Goal: Task Accomplishment & Management: Manage account settings

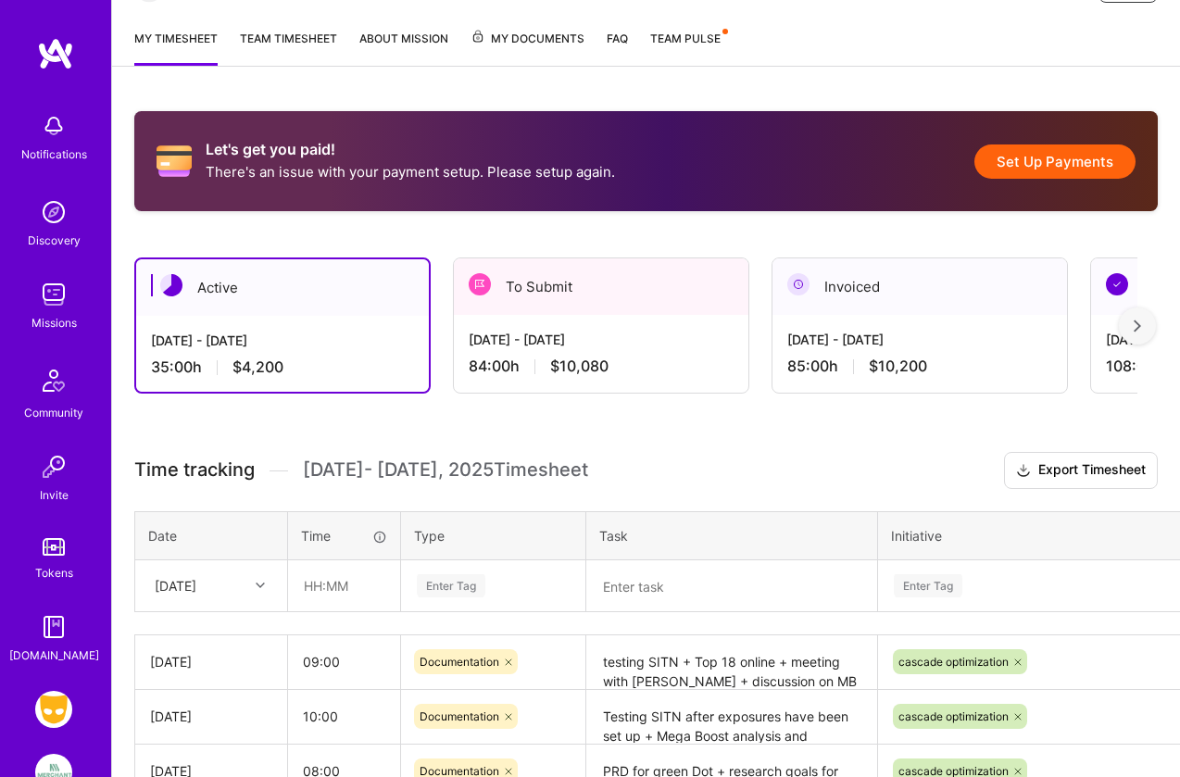
scroll to position [324, 0]
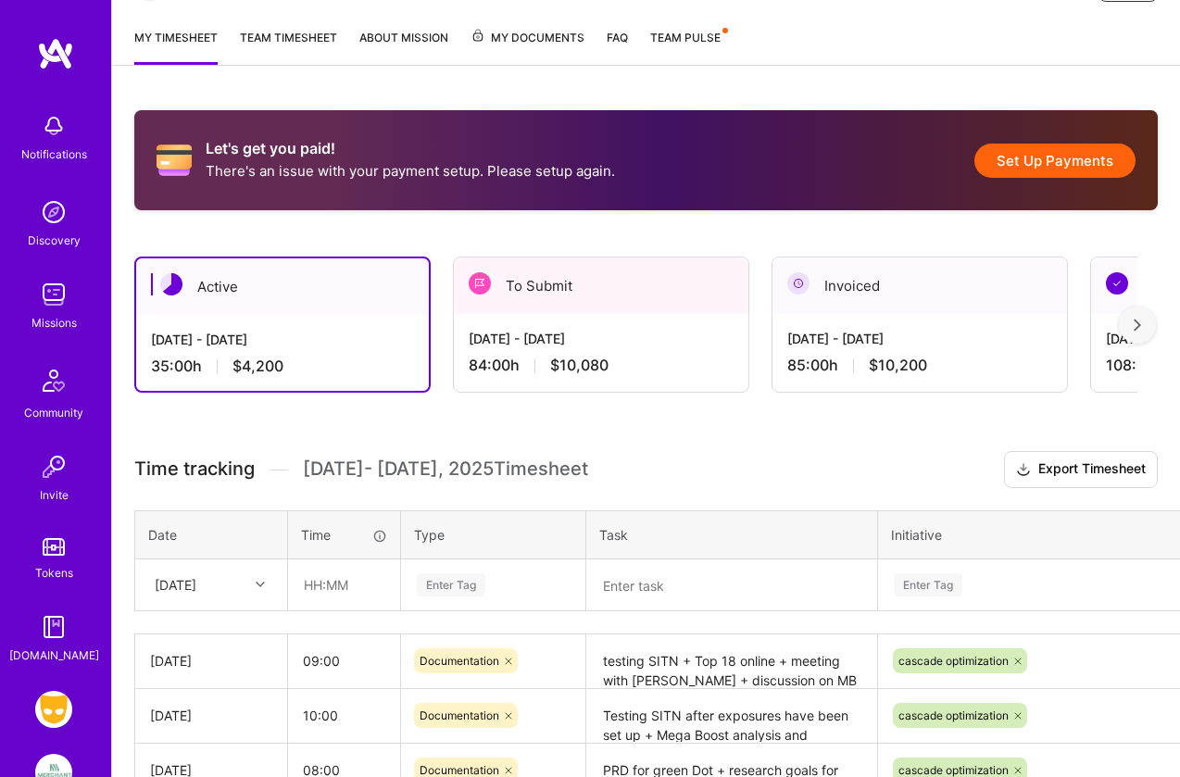
click at [521, 306] on div "To Submit" at bounding box center [601, 286] width 295 height 57
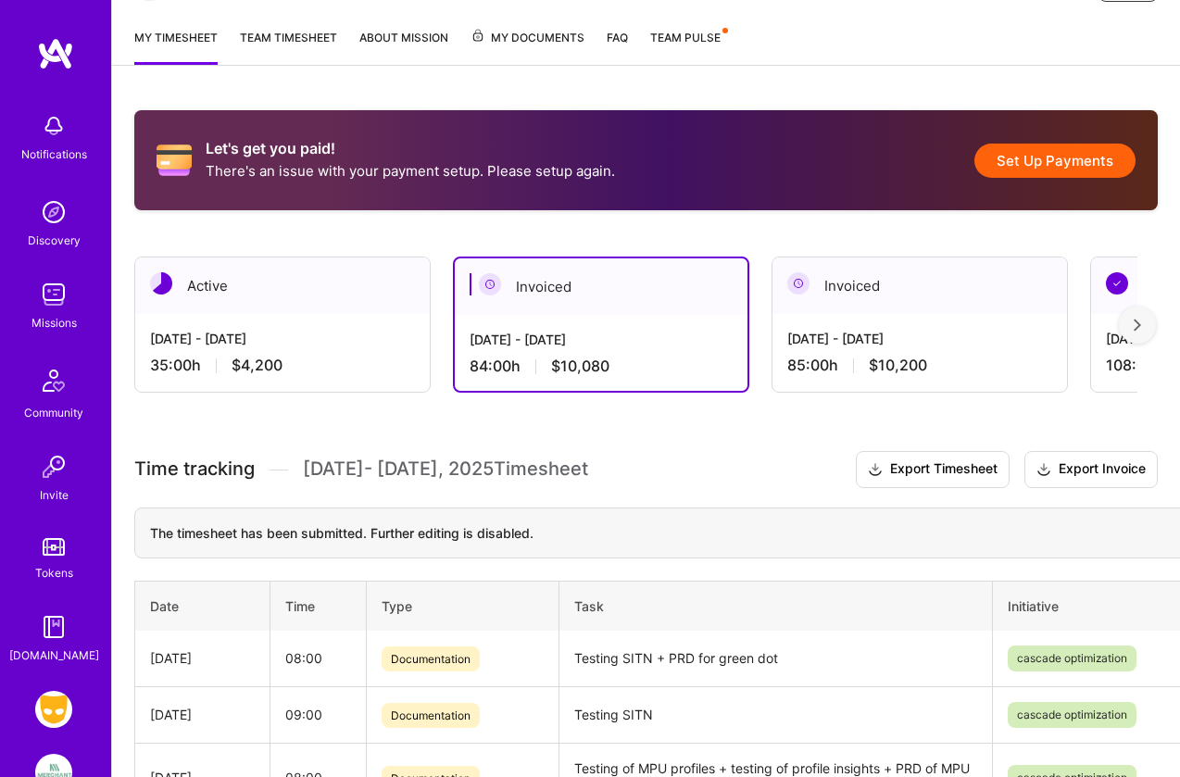
click at [354, 309] on div "Active" at bounding box center [282, 286] width 295 height 57
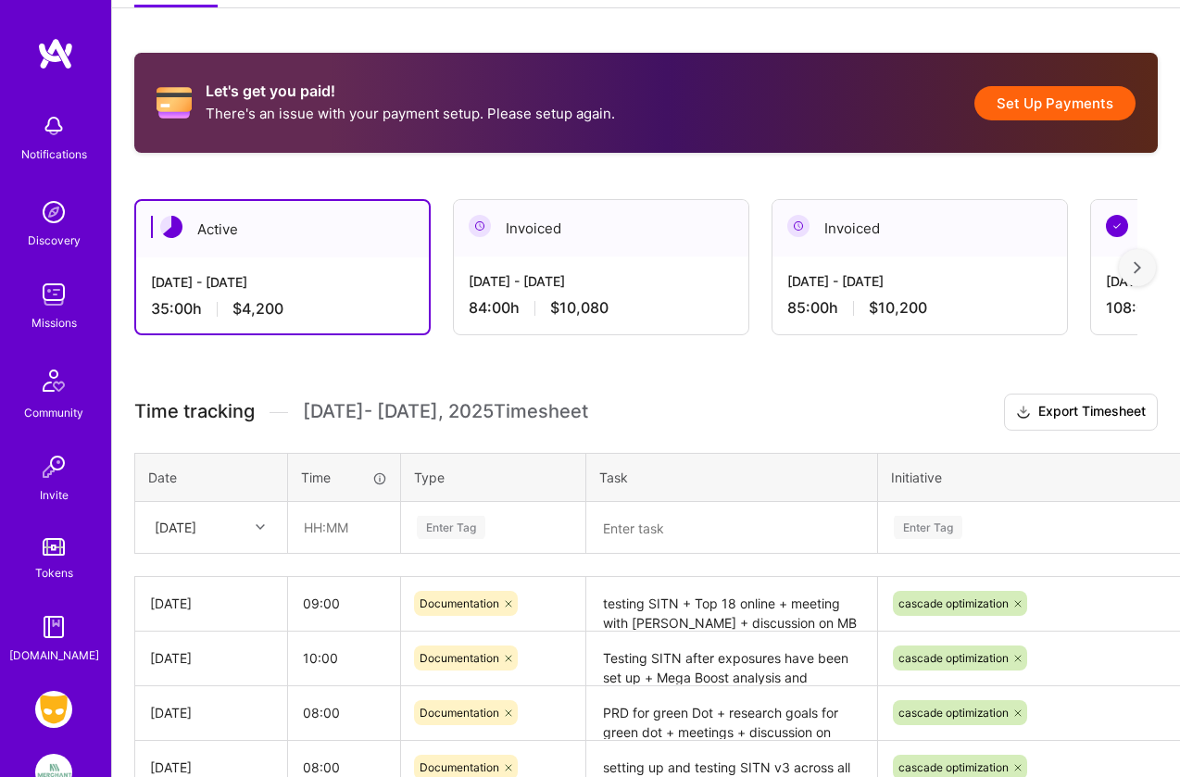
scroll to position [377, 0]
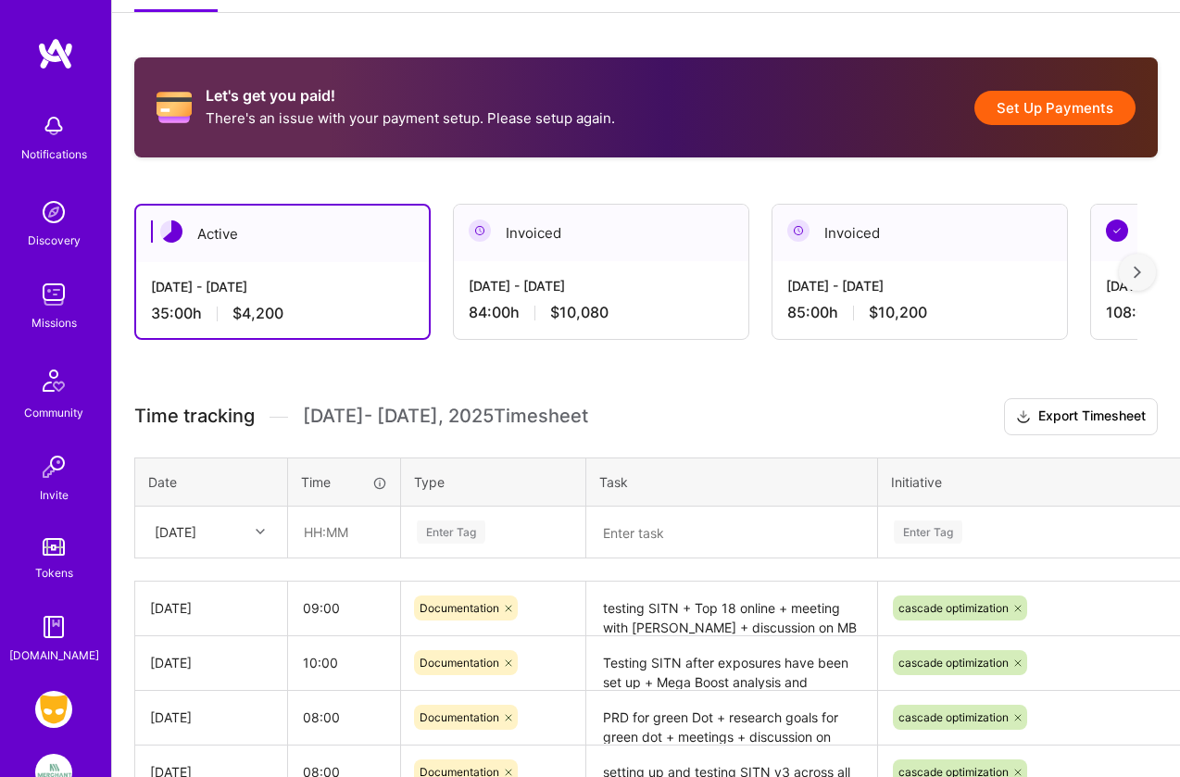
click at [1050, 107] on button "Set Up Payments" at bounding box center [1055, 108] width 161 height 34
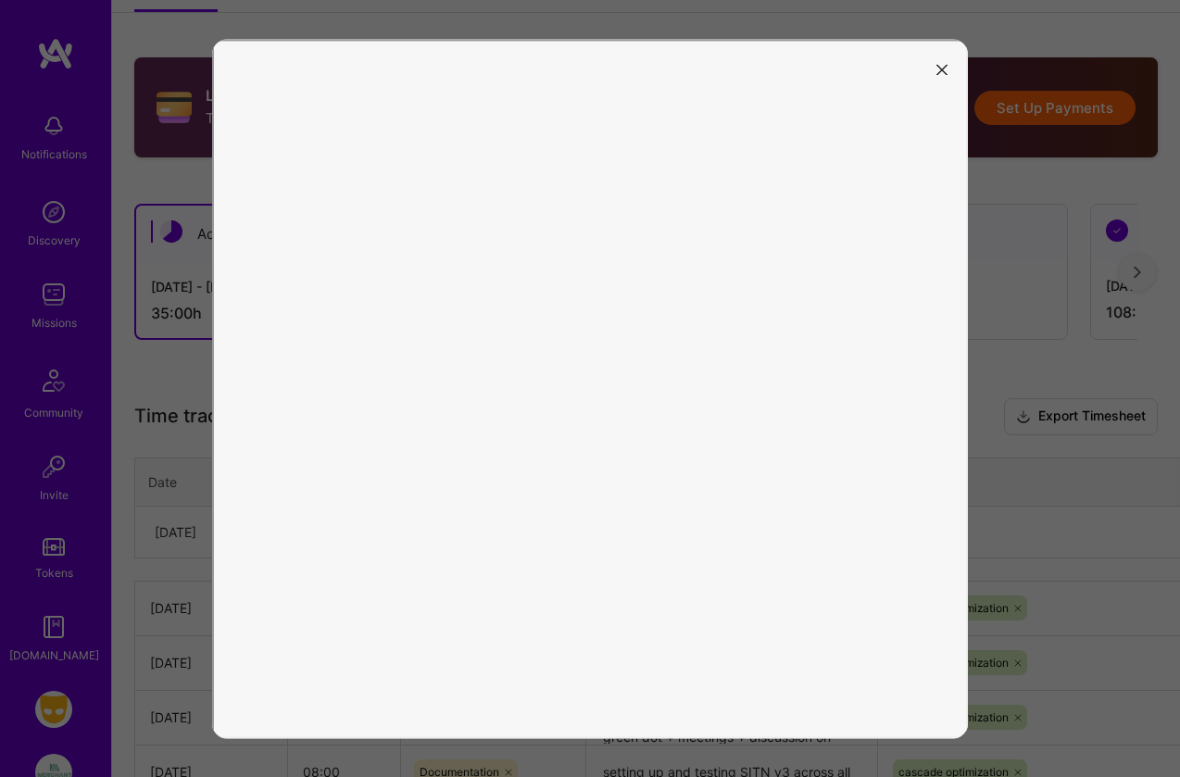
click at [941, 69] on icon "modal" at bounding box center [942, 70] width 11 height 11
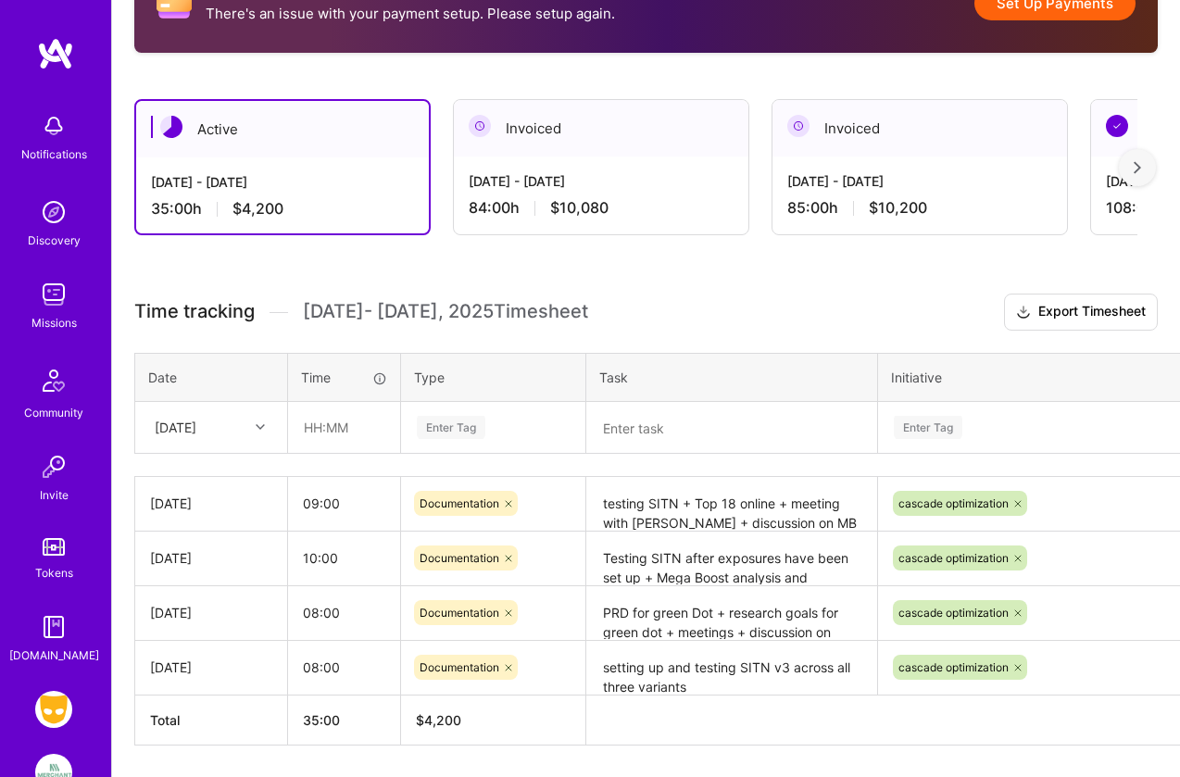
scroll to position [493, 0]
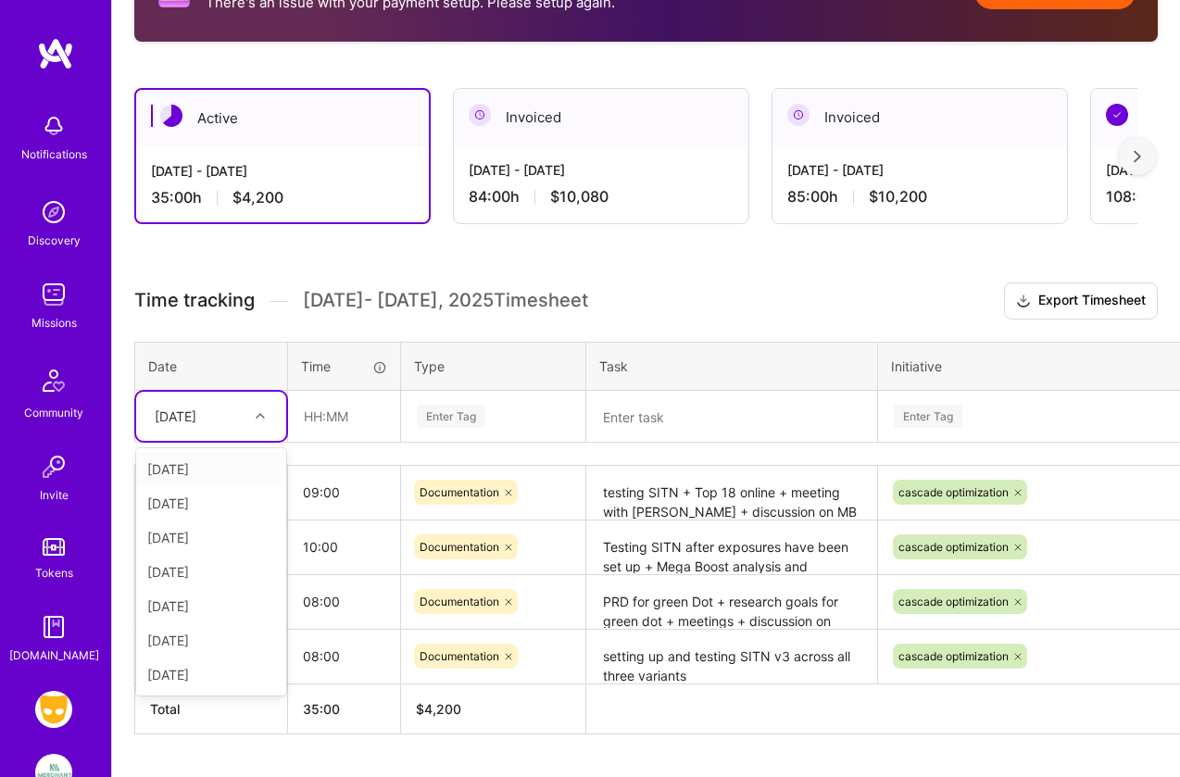
click at [261, 411] on icon at bounding box center [260, 415] width 9 height 9
click at [187, 607] on div "[DATE]" at bounding box center [211, 606] width 150 height 34
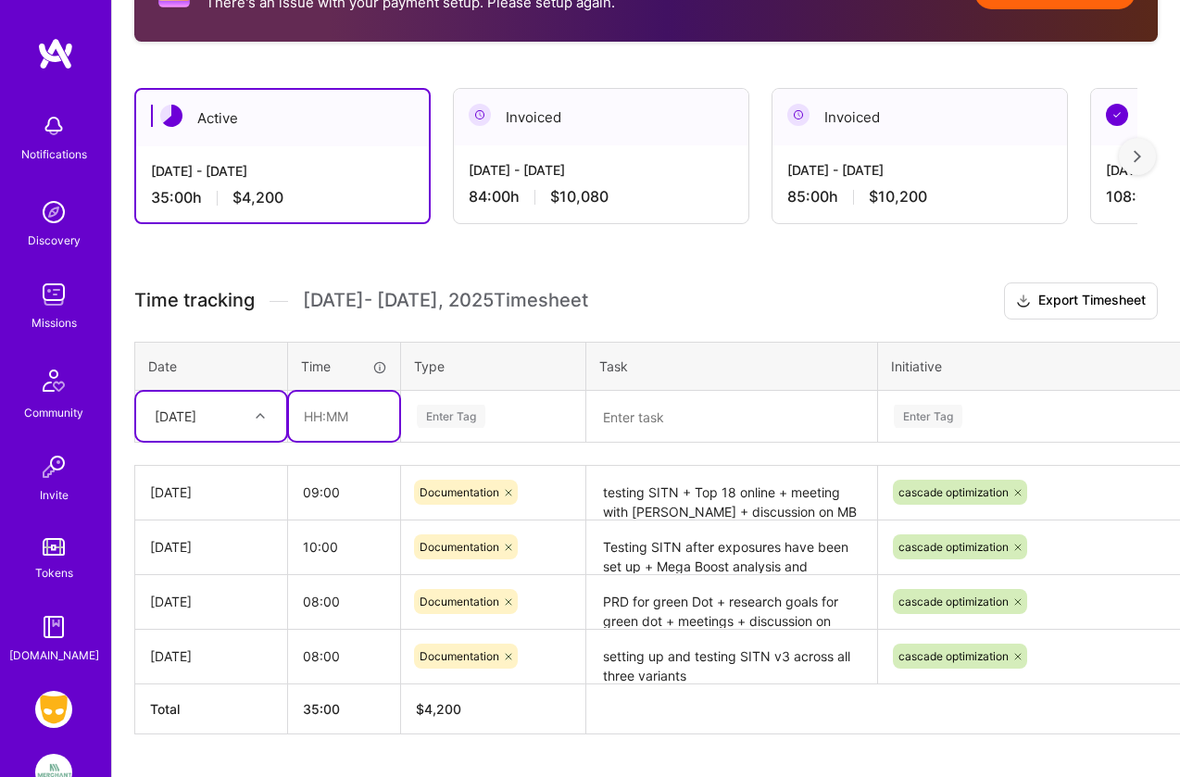
click at [310, 412] on input "text" at bounding box center [344, 416] width 110 height 49
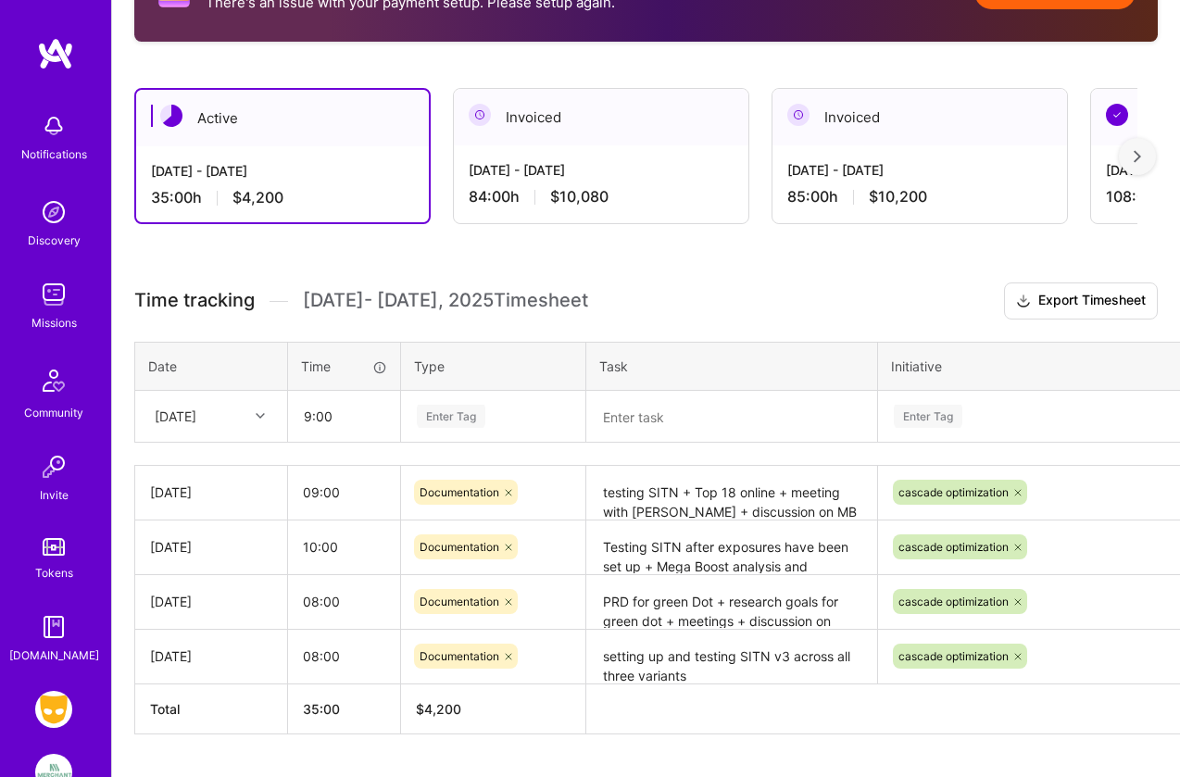
type input "09:00"
click at [441, 410] on div "Enter Tag" at bounding box center [451, 416] width 69 height 29
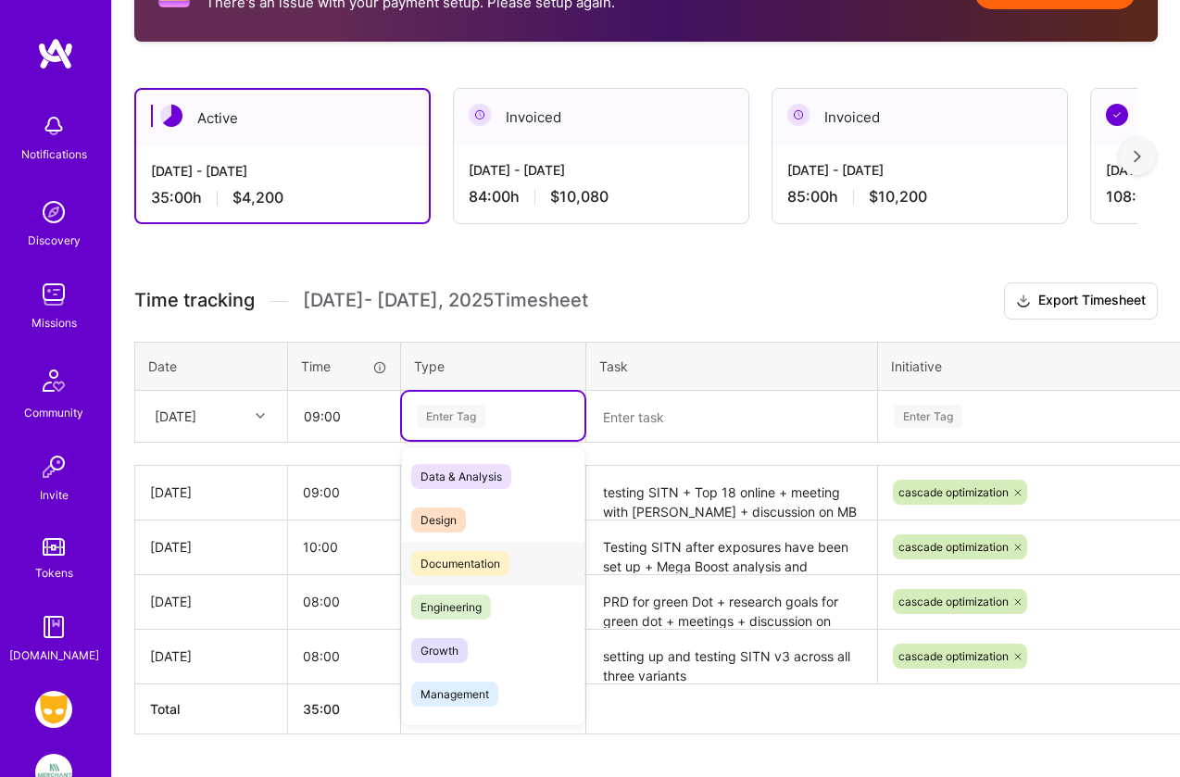
click at [464, 556] on span "Documentation" at bounding box center [460, 563] width 98 height 25
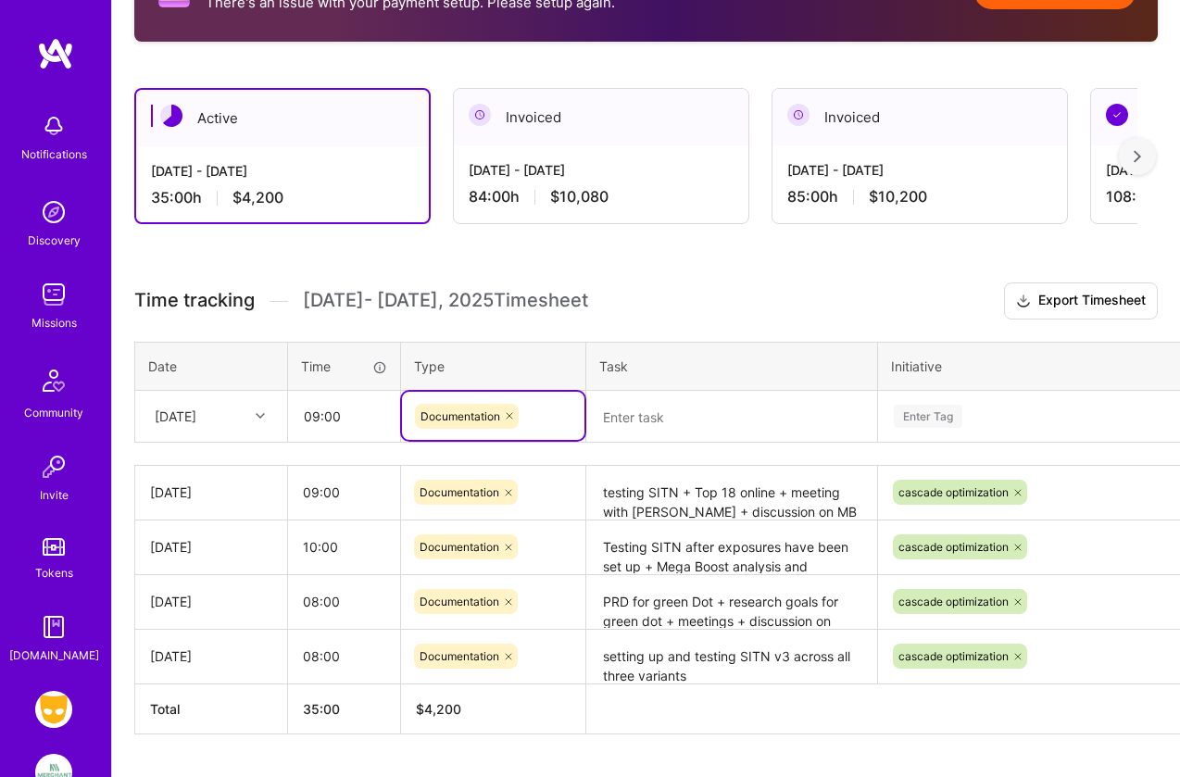
click at [613, 409] on textarea at bounding box center [731, 417] width 287 height 48
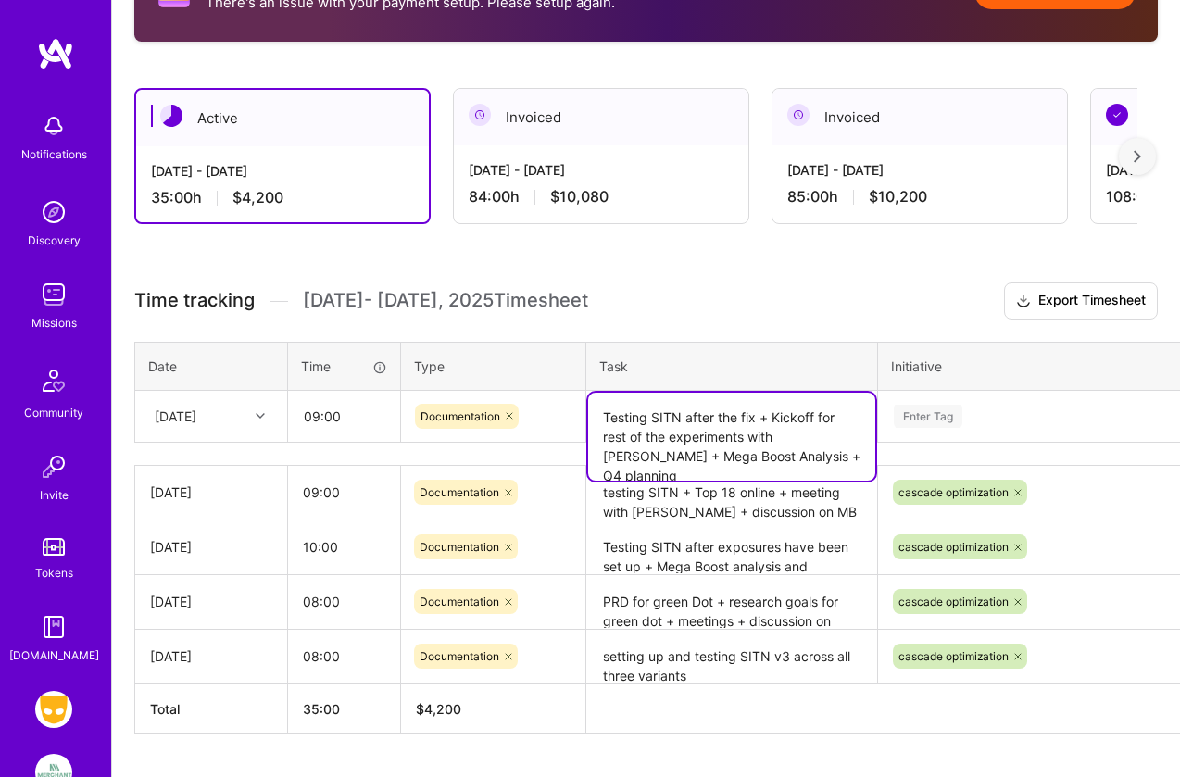
type textarea "Testing SITN after the fix + Kickoff for rest of the experiments with [PERSON_N…"
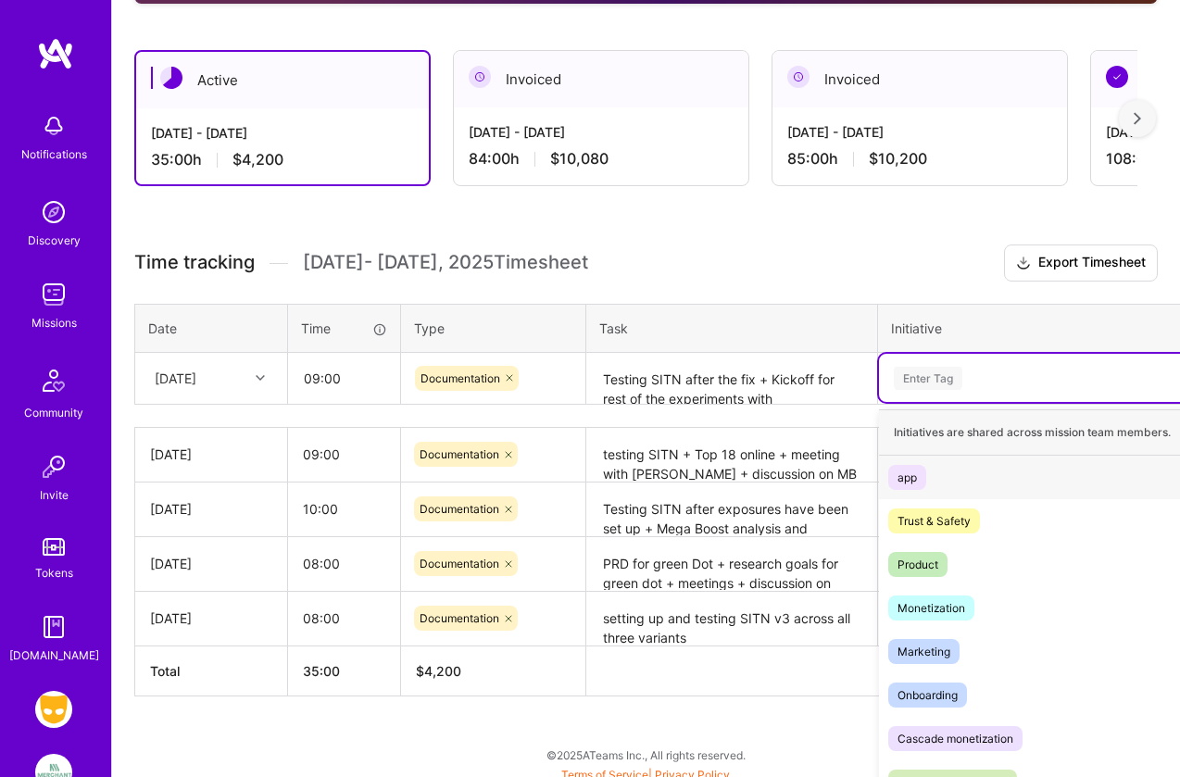
scroll to position [542, 0]
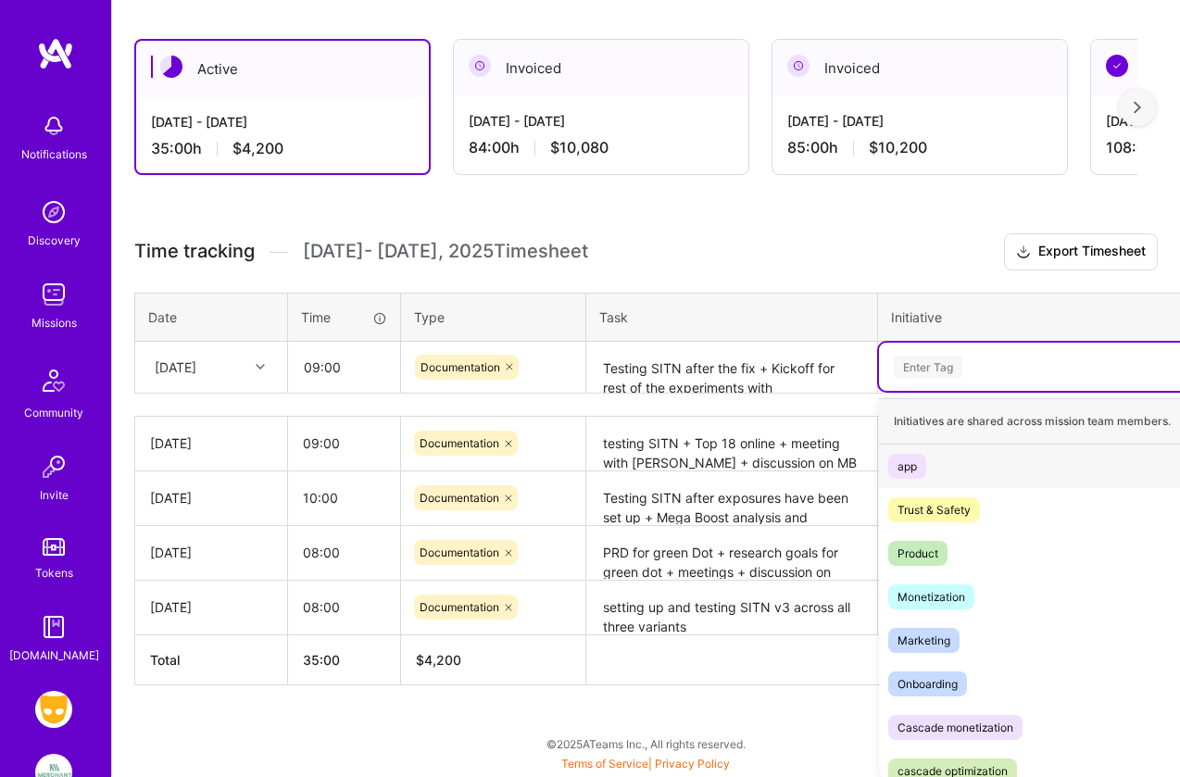
click at [907, 391] on div "option app focused, 1 of 8. 8 results available. Use Up and Down to choose opti…" at bounding box center [1048, 367] width 339 height 48
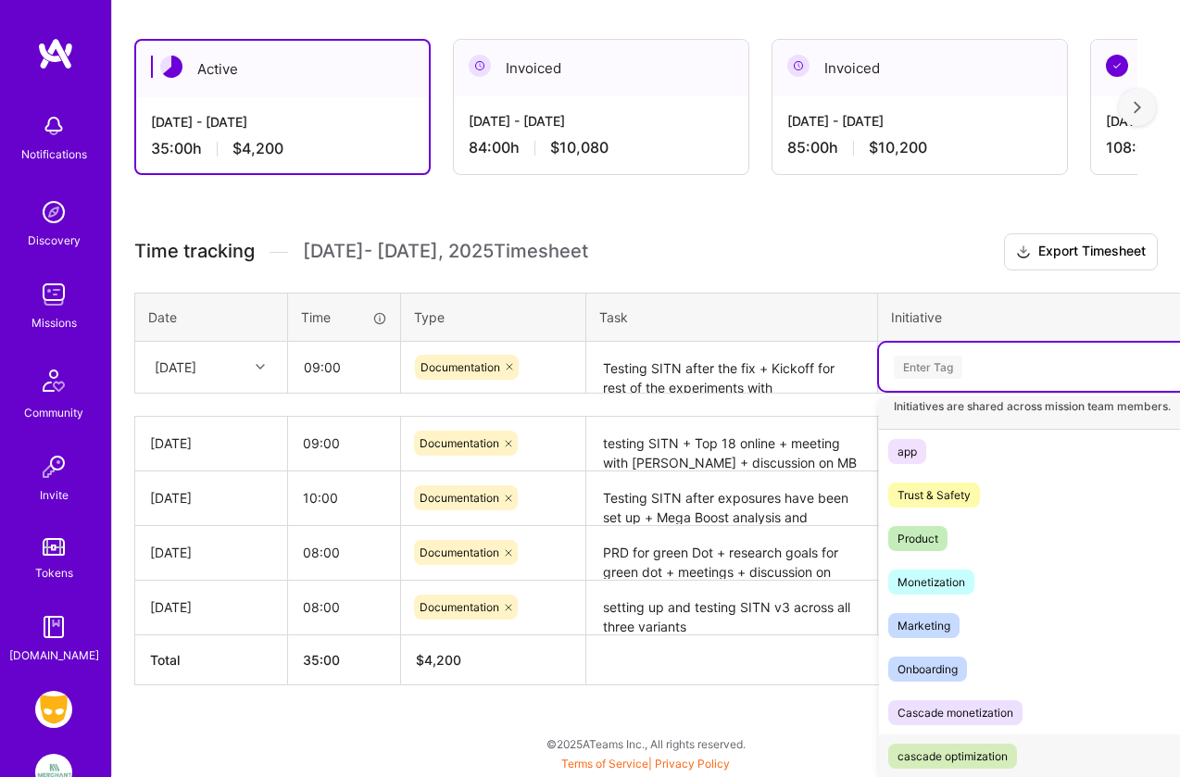
click at [956, 757] on div "cascade optimization" at bounding box center [953, 756] width 110 height 19
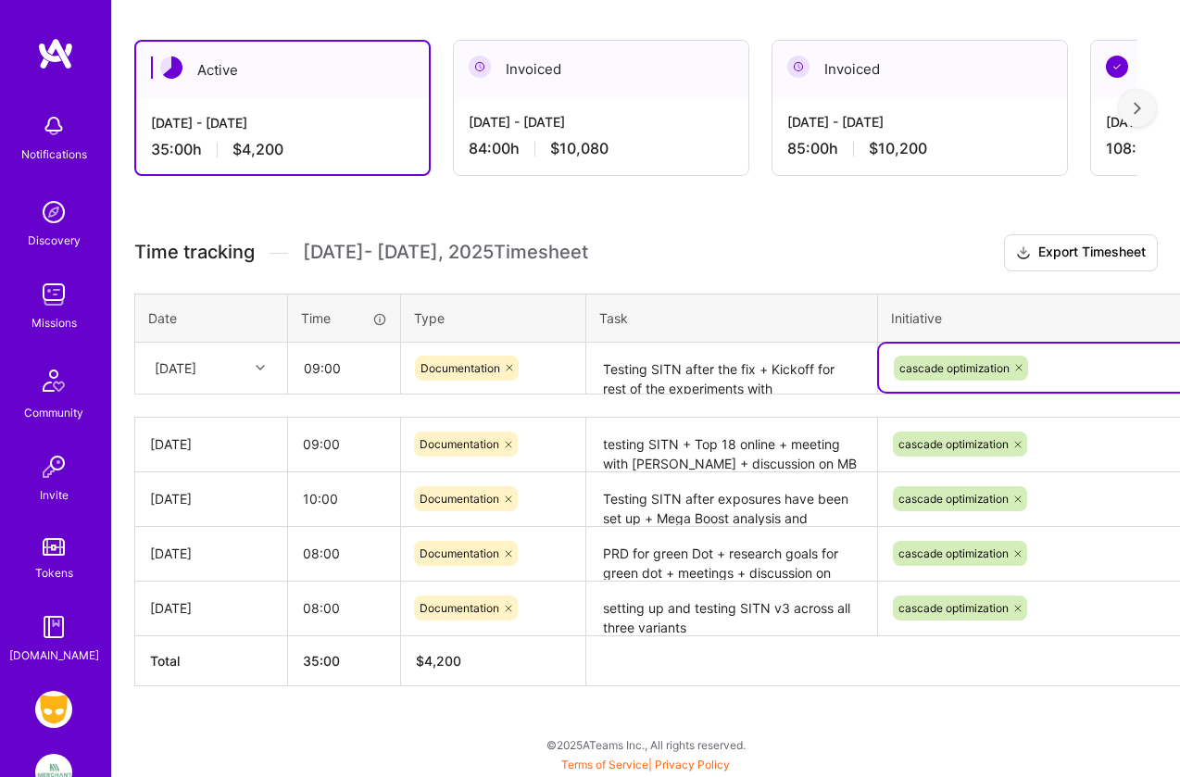
scroll to position [539, 0]
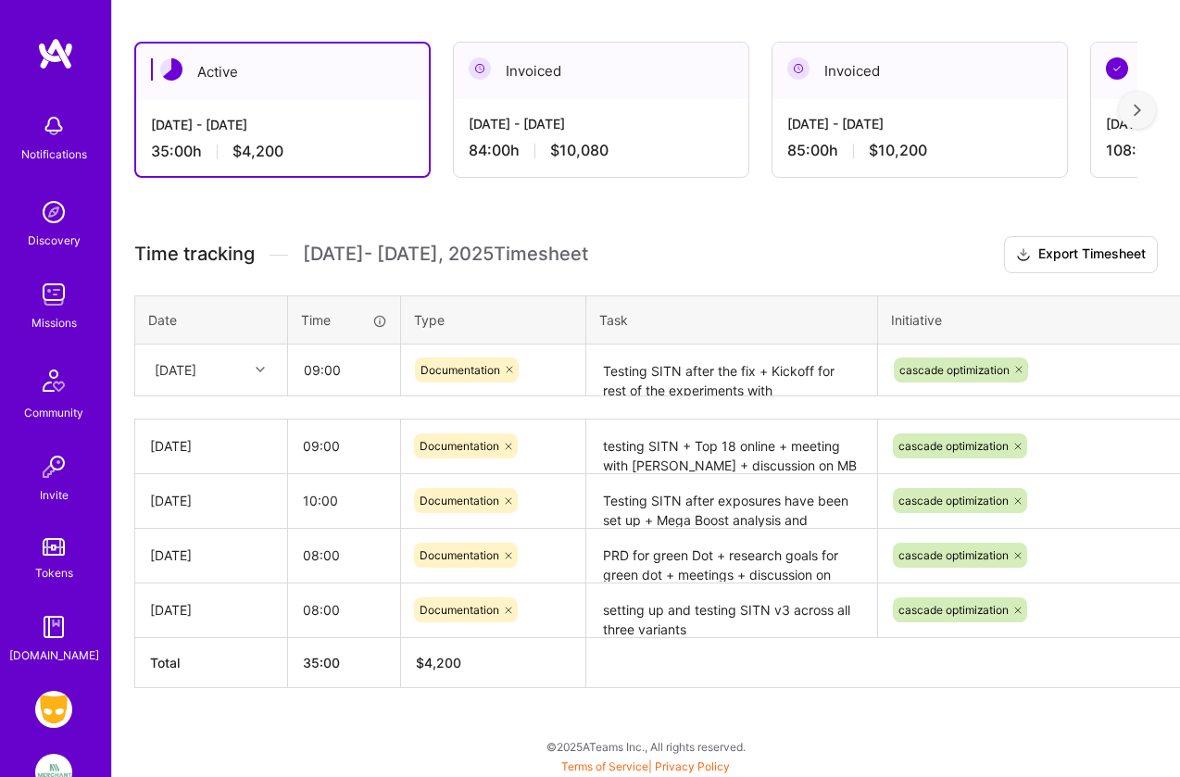
click at [900, 231] on div "Let's get you paid! There's an issue with your payment setup. Please setup agai…" at bounding box center [646, 326] width 1068 height 906
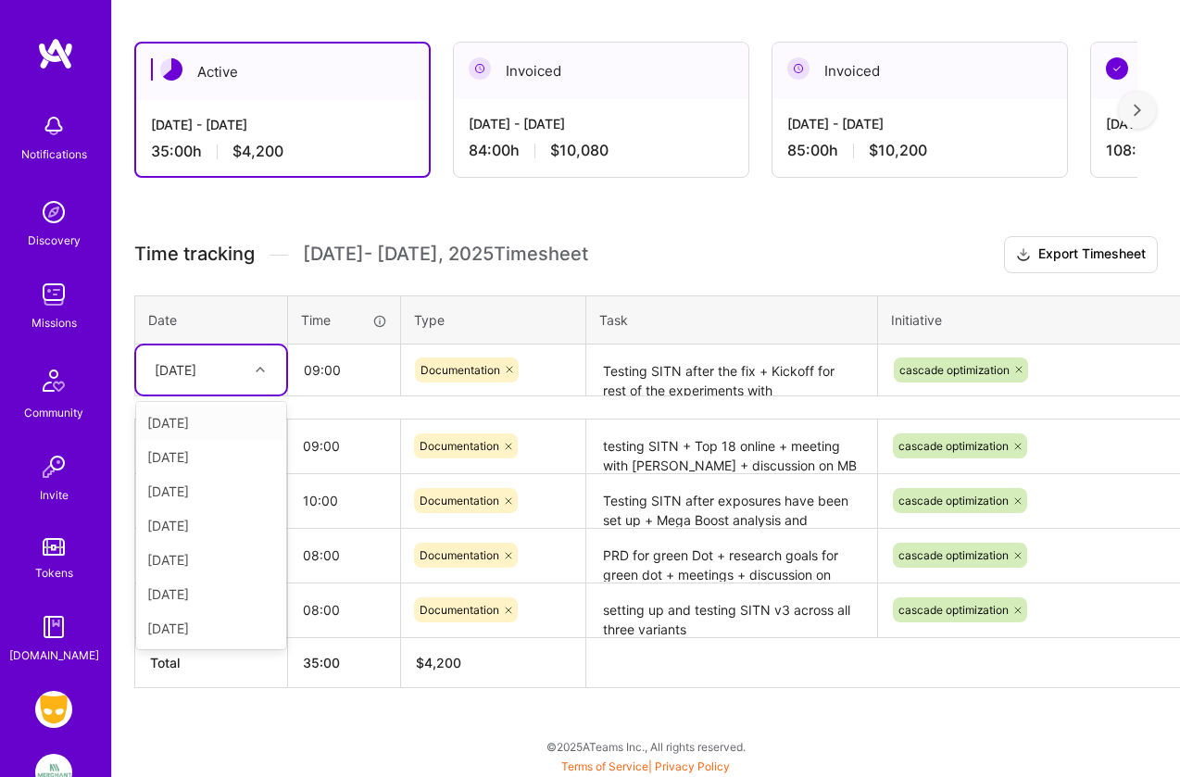
click at [264, 368] on icon at bounding box center [260, 369] width 9 height 9
click at [203, 627] on div "[DATE]" at bounding box center [211, 629] width 150 height 34
click at [259, 365] on icon at bounding box center [260, 369] width 9 height 9
click at [182, 562] on div "[DATE]" at bounding box center [211, 560] width 150 height 34
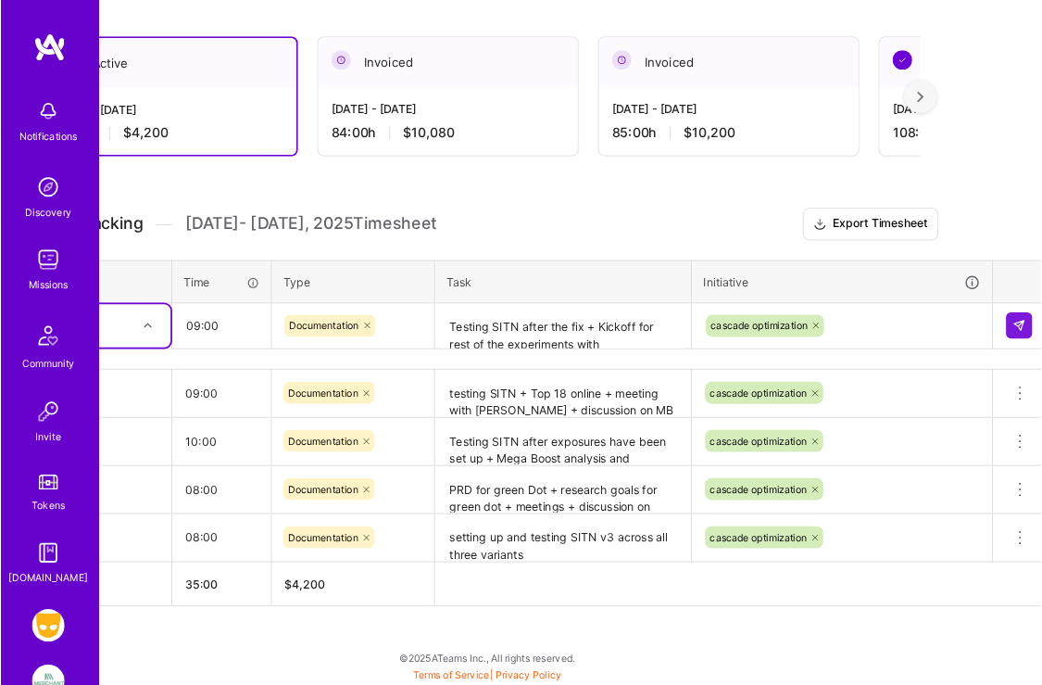
scroll to position [539, 102]
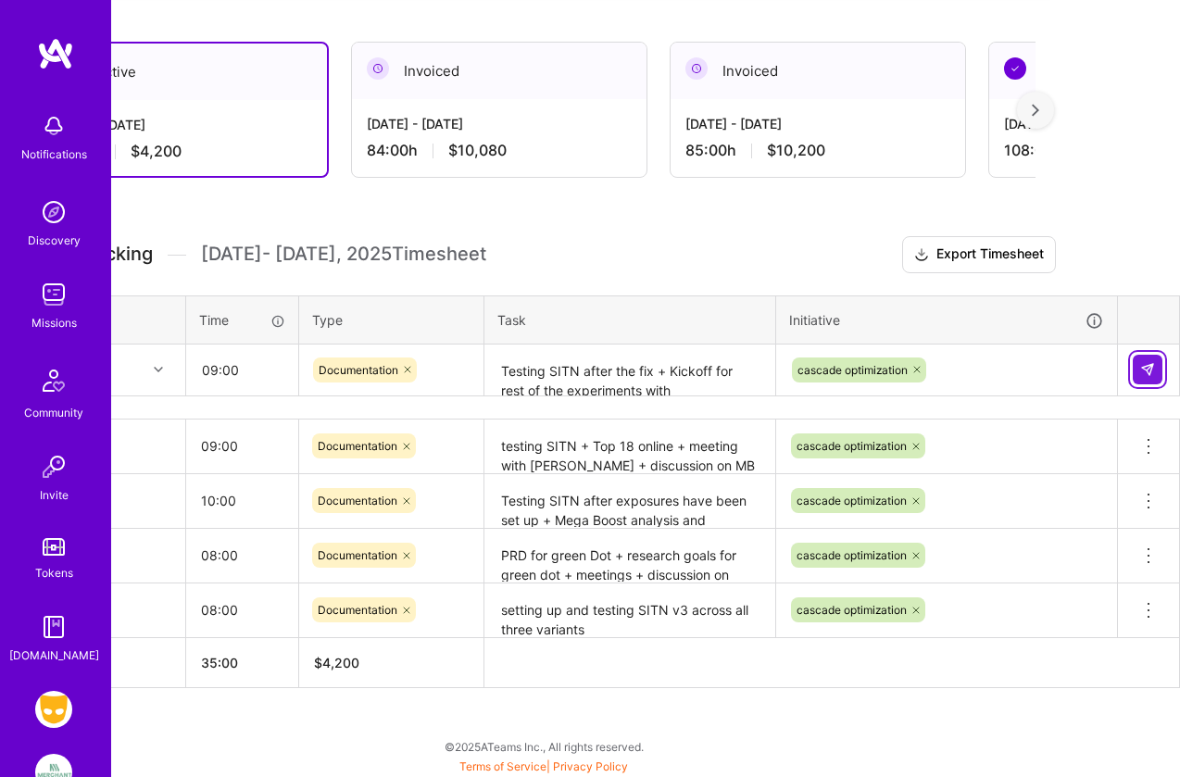
click at [1146, 364] on img at bounding box center [1148, 369] width 15 height 15
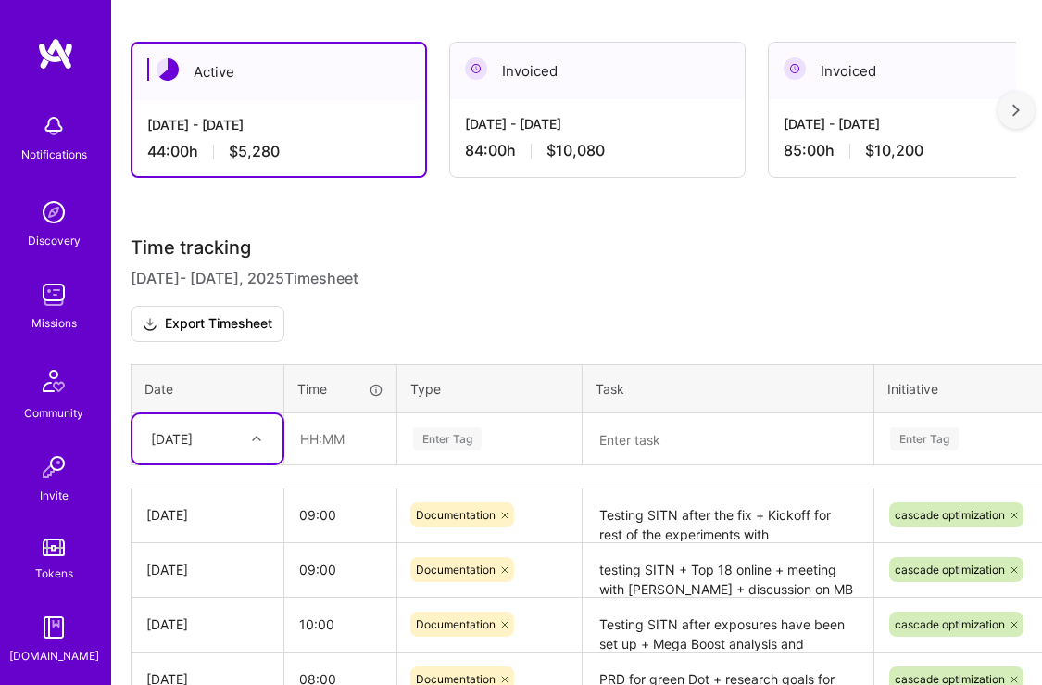
scroll to position [539, 0]
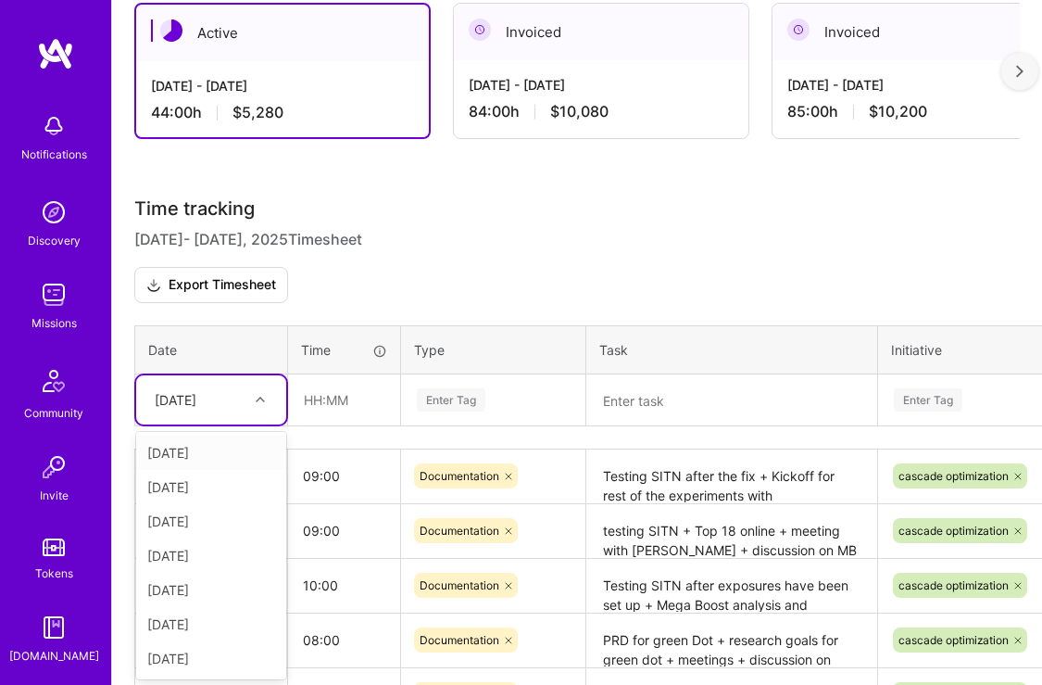
click at [260, 413] on div "[DATE]" at bounding box center [211, 399] width 150 height 49
click at [193, 656] on div "[DATE]" at bounding box center [211, 657] width 150 height 34
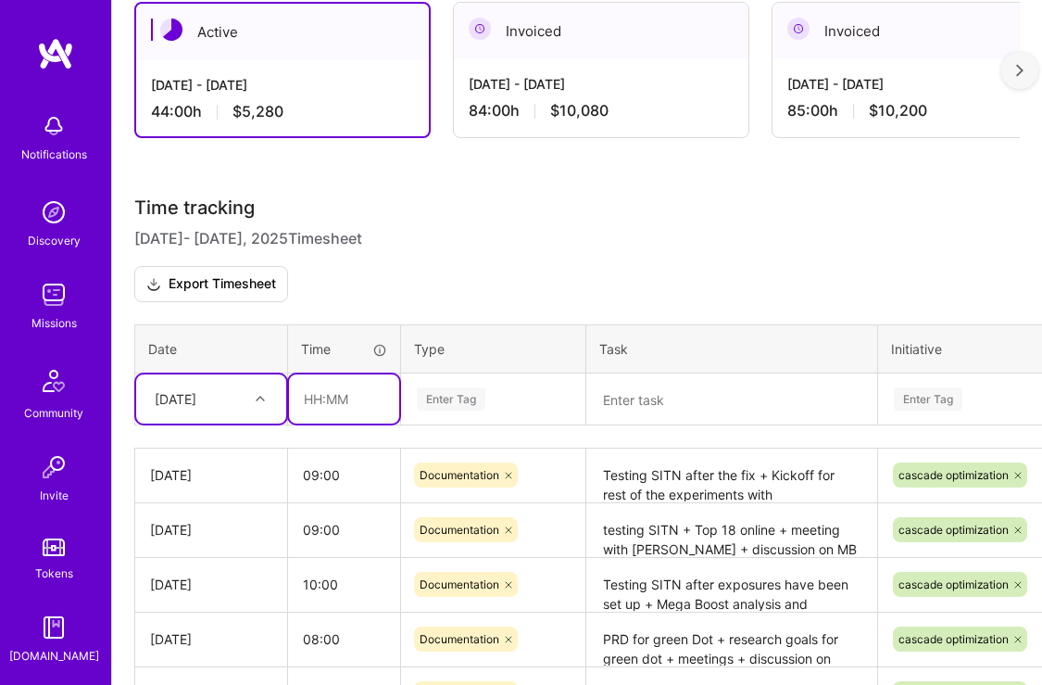
click at [311, 398] on input "text" at bounding box center [344, 398] width 110 height 49
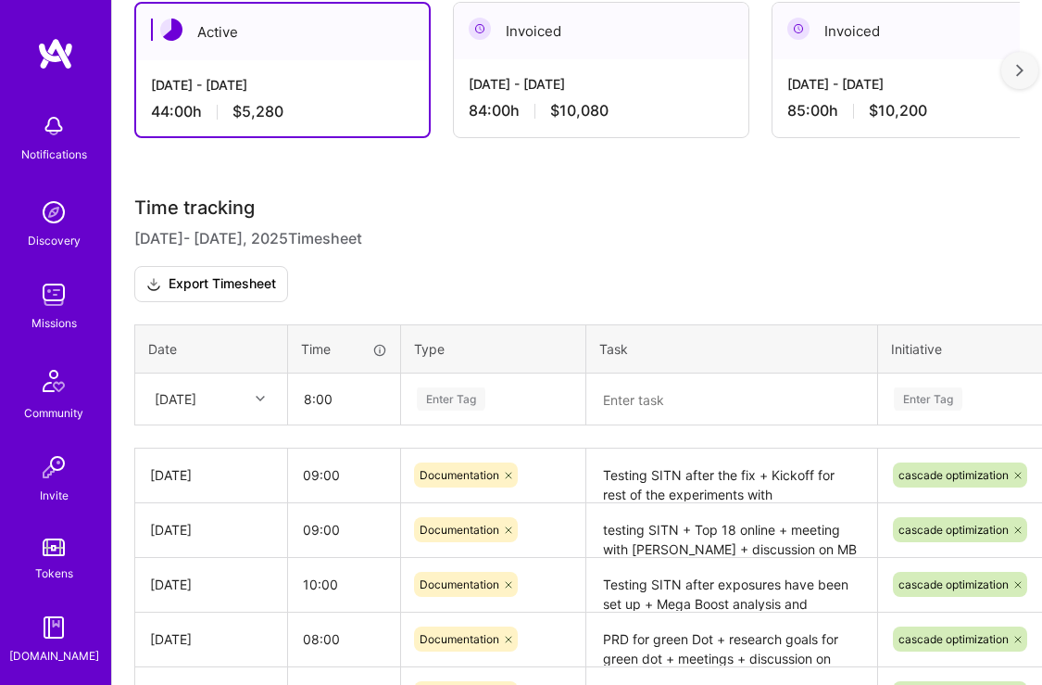
type input "08:00"
click at [455, 395] on table "Date Time Type Task Initiative Mon, Sep 8 08:00 Enter Tag Enter Tag" at bounding box center [708, 374] width 1148 height 101
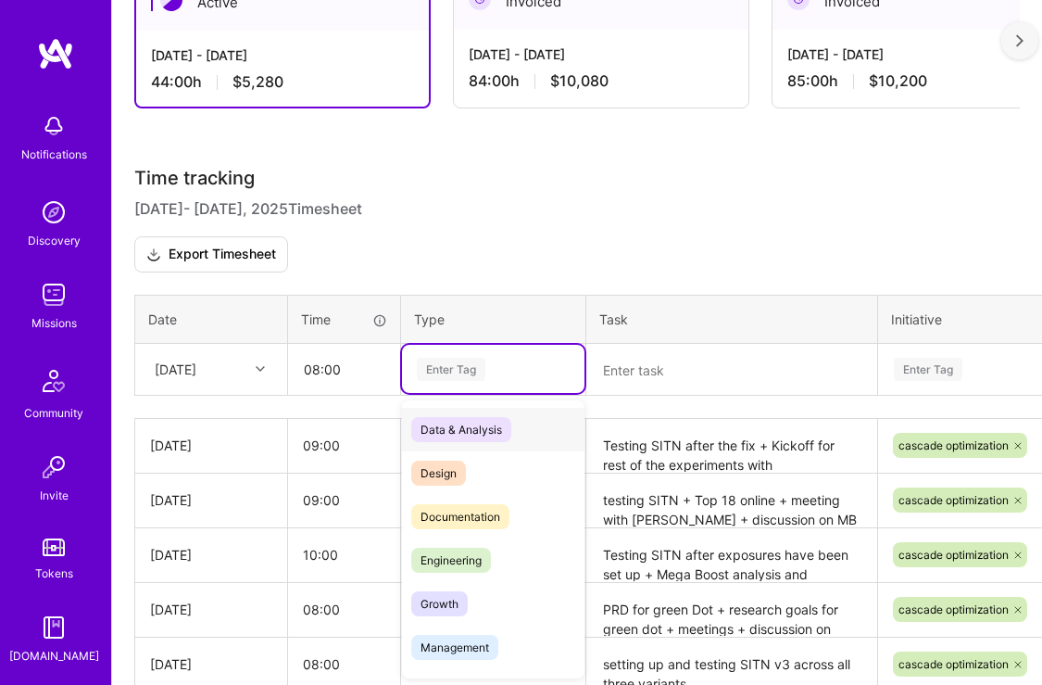
scroll to position [609, 0]
click at [453, 518] on span "Documentation" at bounding box center [460, 516] width 98 height 25
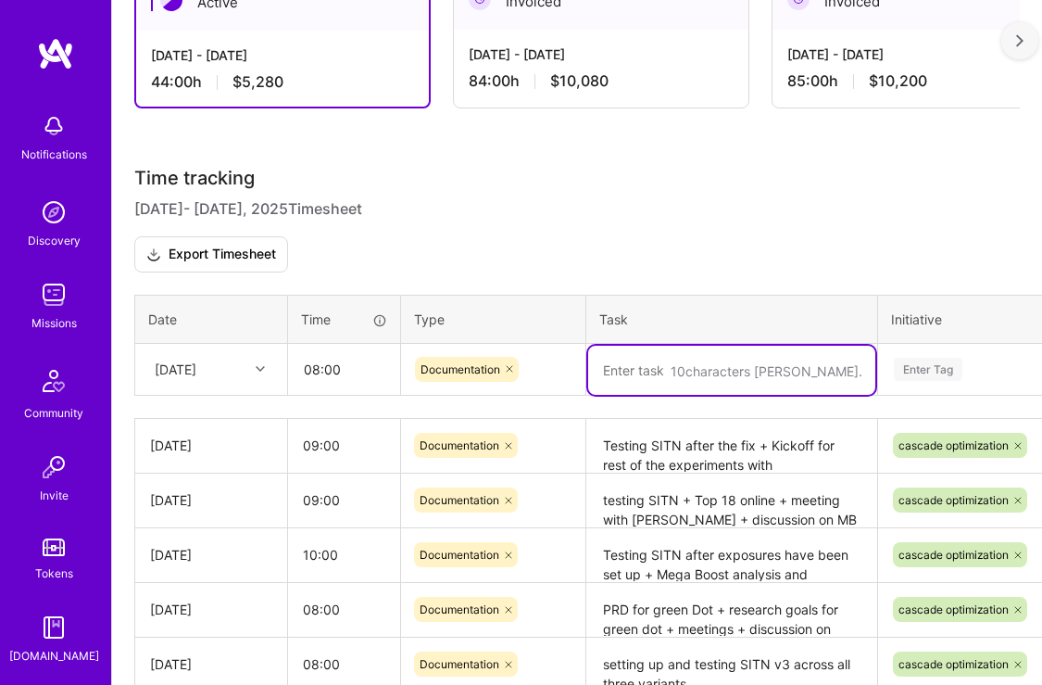
click at [617, 367] on textarea at bounding box center [731, 370] width 287 height 49
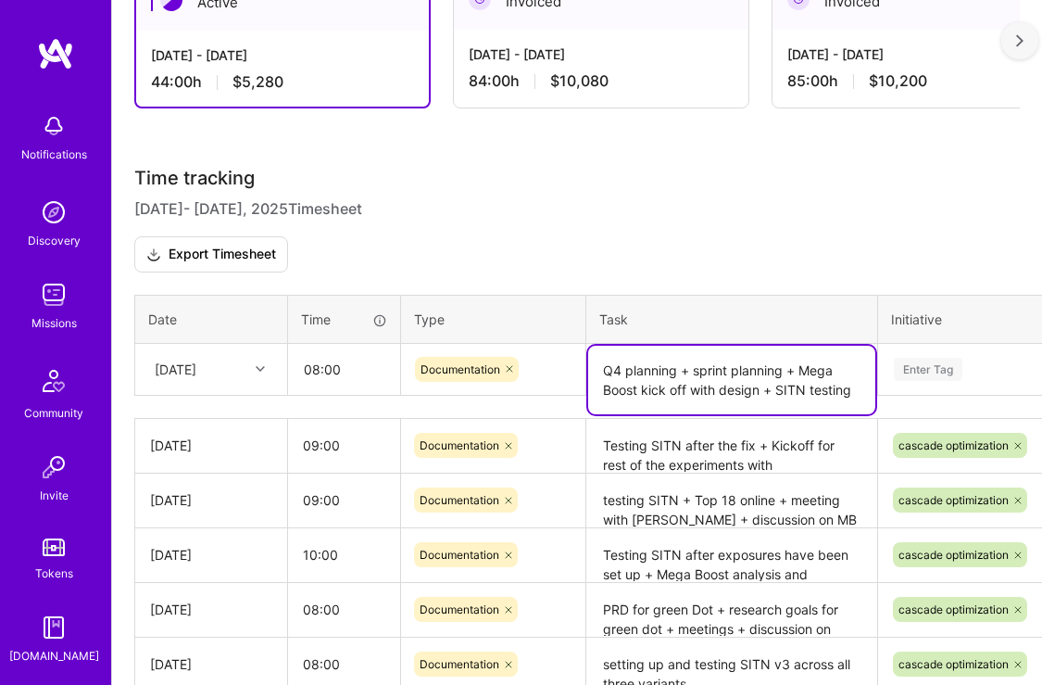
type textarea "Q4 planning + sprint planning + Mega Boost kick off with design + SITN testing"
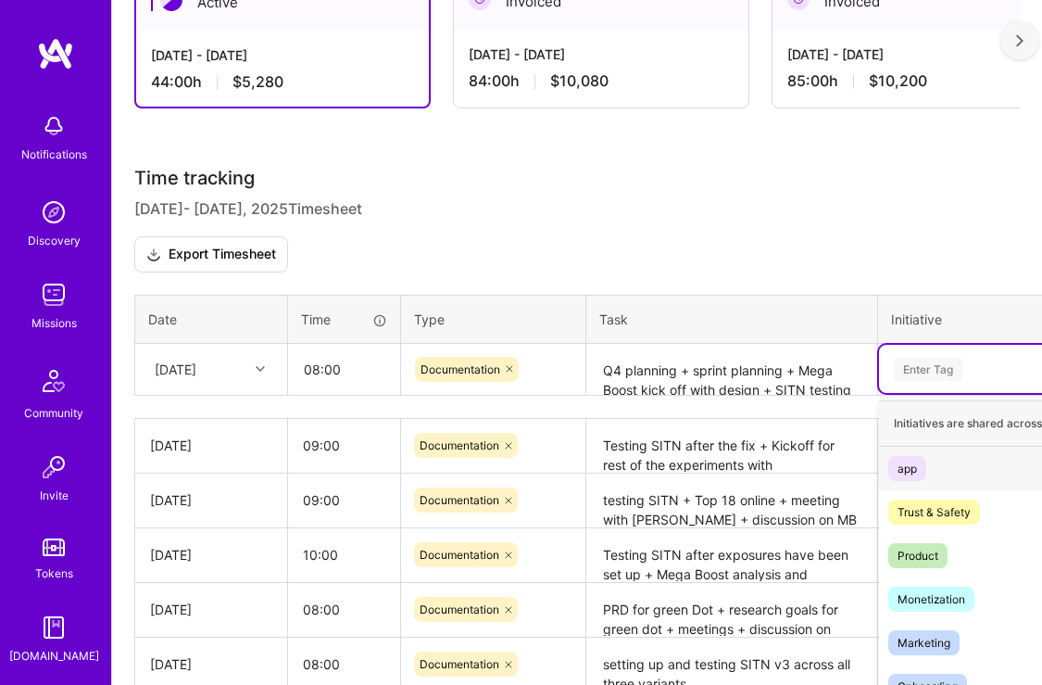
click at [927, 365] on div "option cascade optimization, selected. option app focused, 1 of 8. 8 results av…" at bounding box center [1048, 369] width 339 height 48
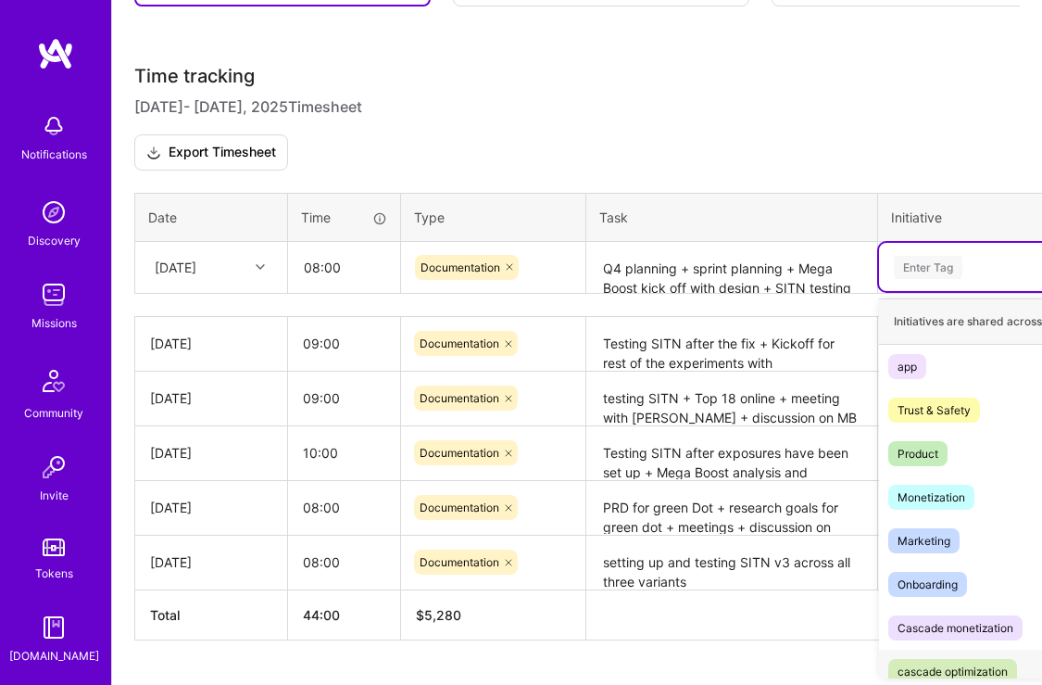
click at [940, 669] on div "cascade optimization" at bounding box center [953, 671] width 110 height 19
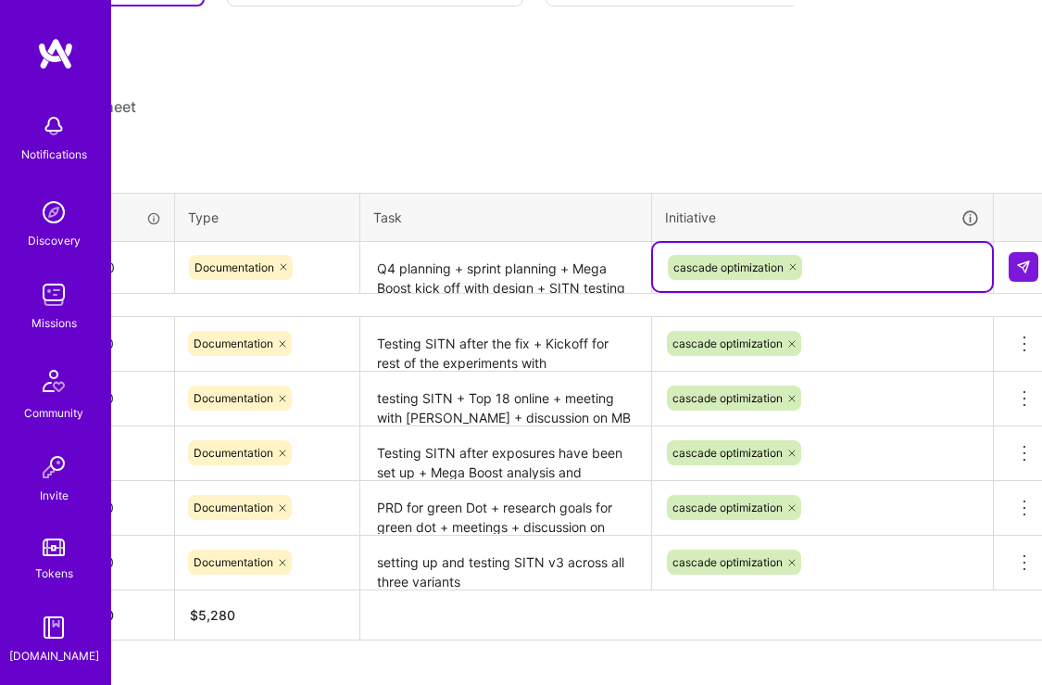
scroll to position [711, 240]
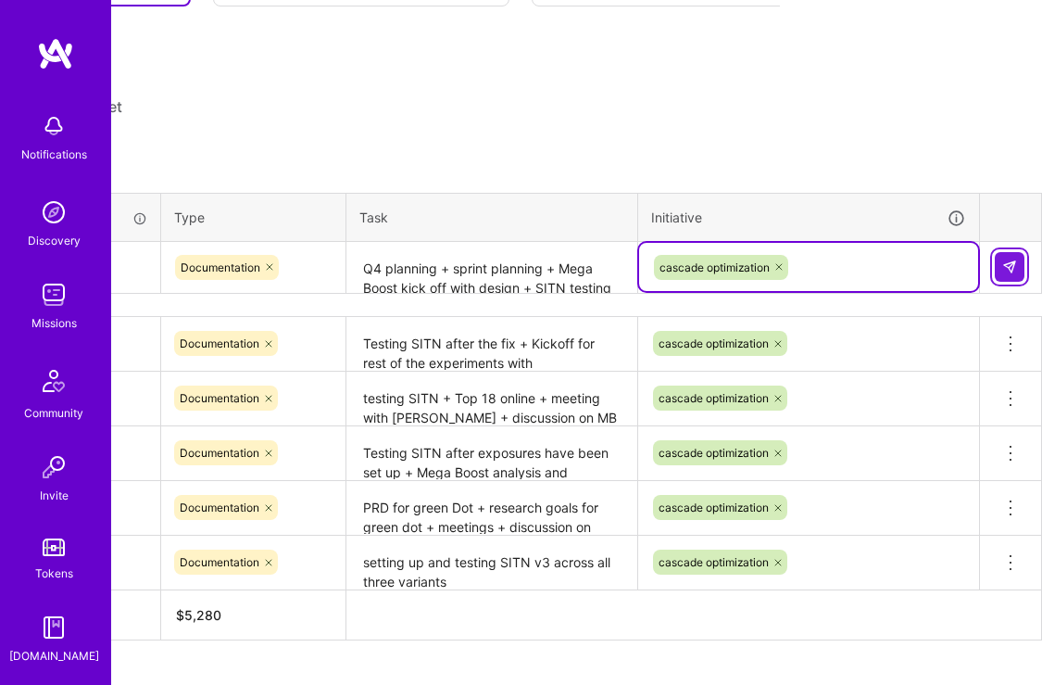
click at [1008, 263] on img at bounding box center [1010, 266] width 15 height 15
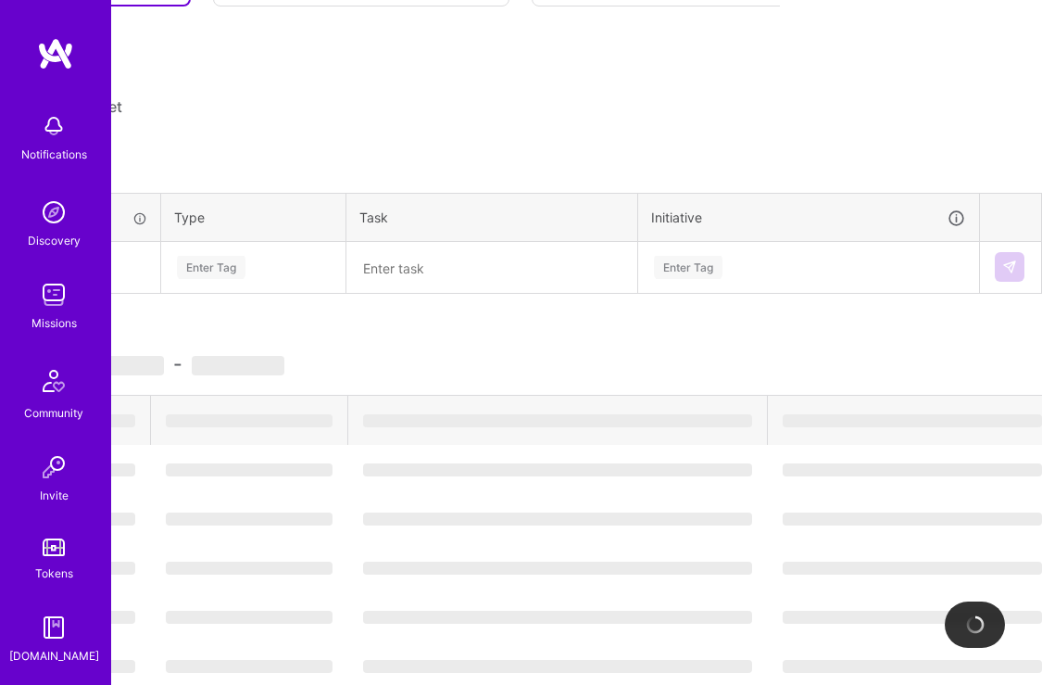
scroll to position [711, 0]
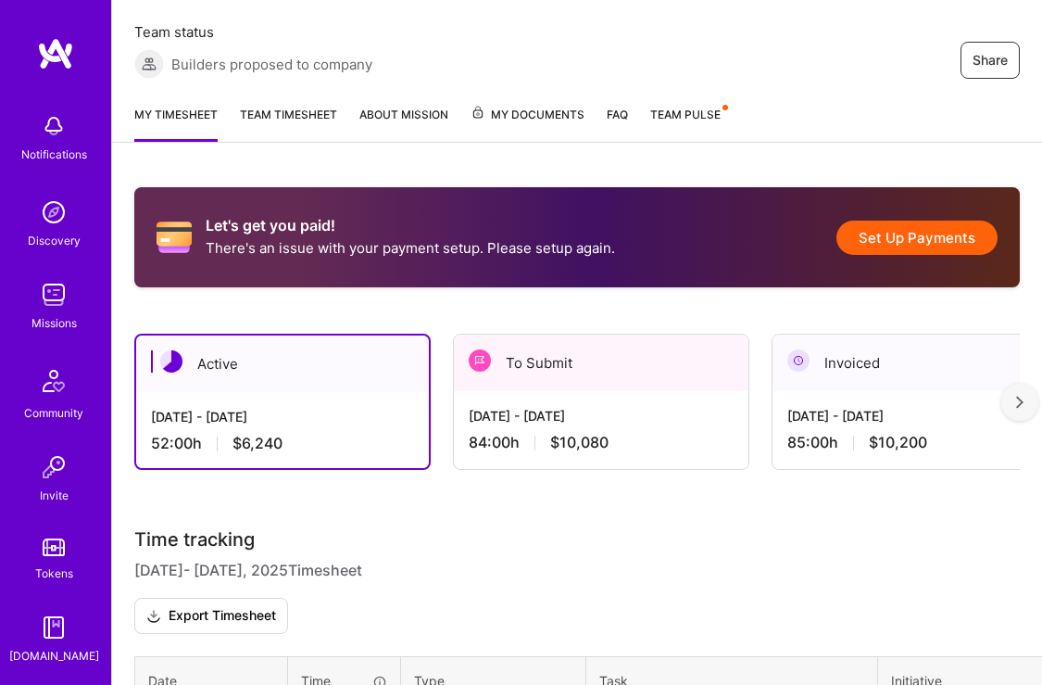
scroll to position [246, 0]
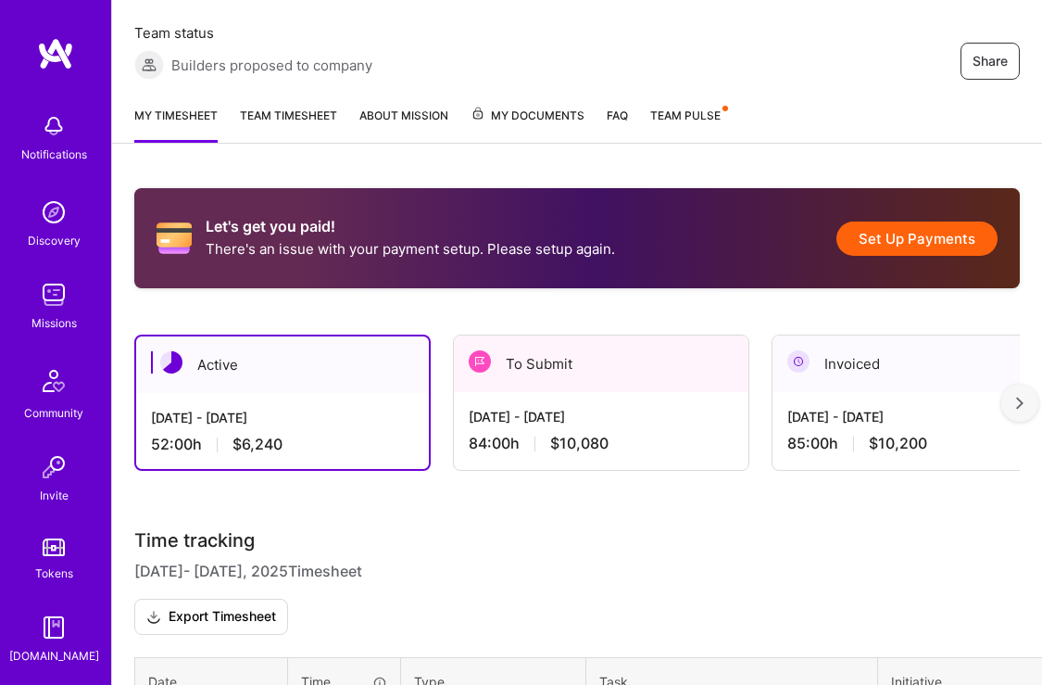
click at [693, 114] on span "Team Pulse" at bounding box center [685, 115] width 70 height 14
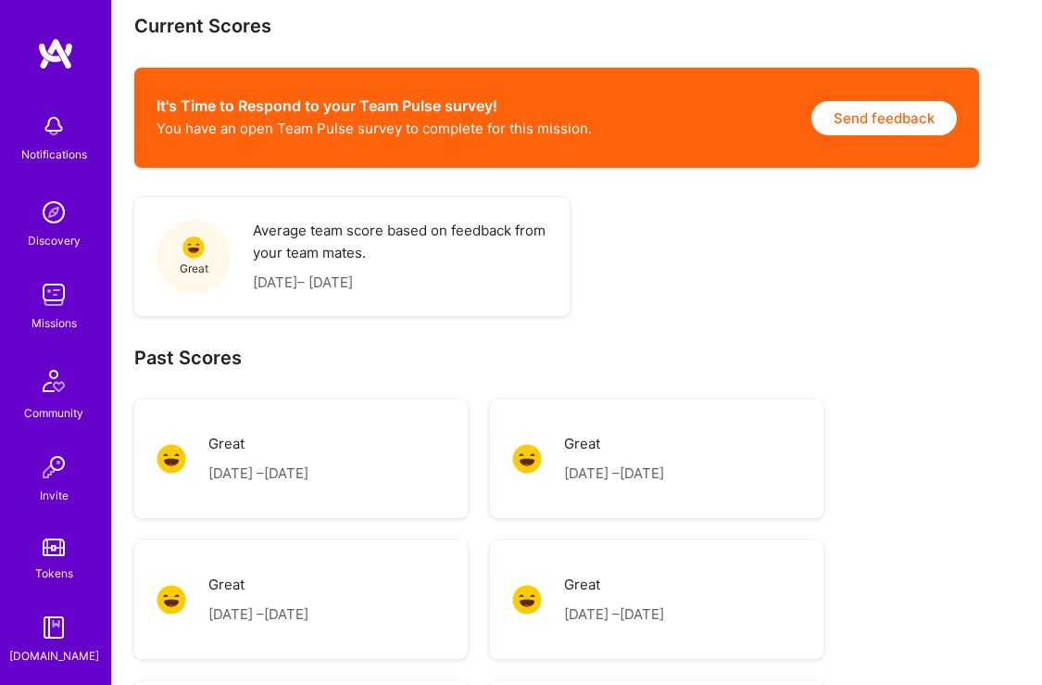
scroll to position [291, 0]
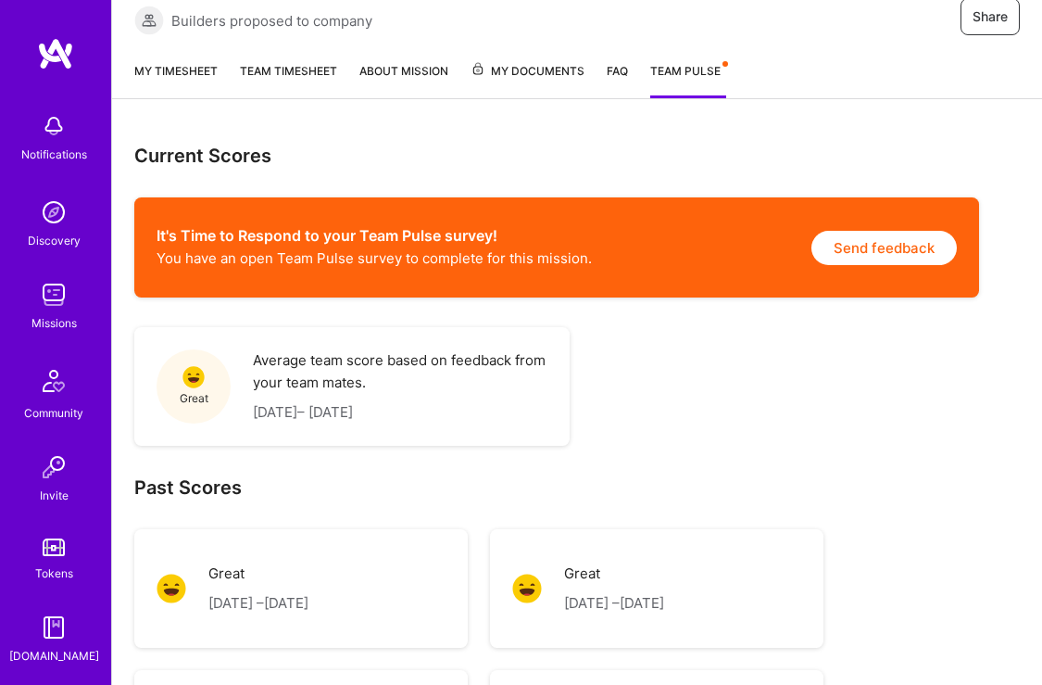
click at [884, 251] on button "Send feedback" at bounding box center [884, 248] width 145 height 34
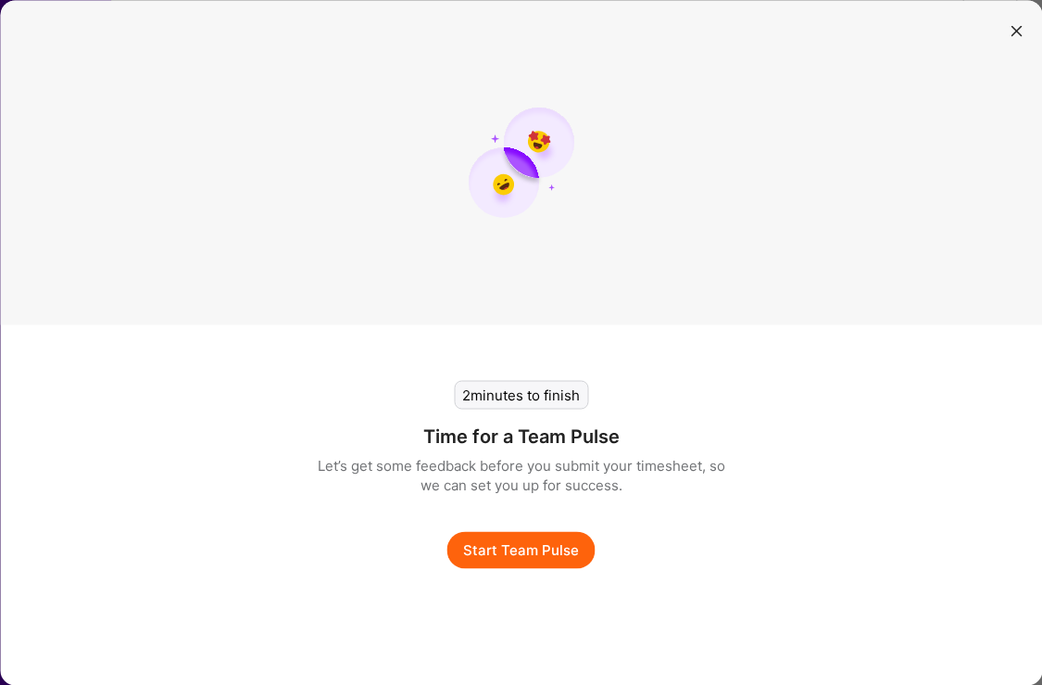
click at [508, 555] on button "Start Team Pulse" at bounding box center [522, 549] width 148 height 37
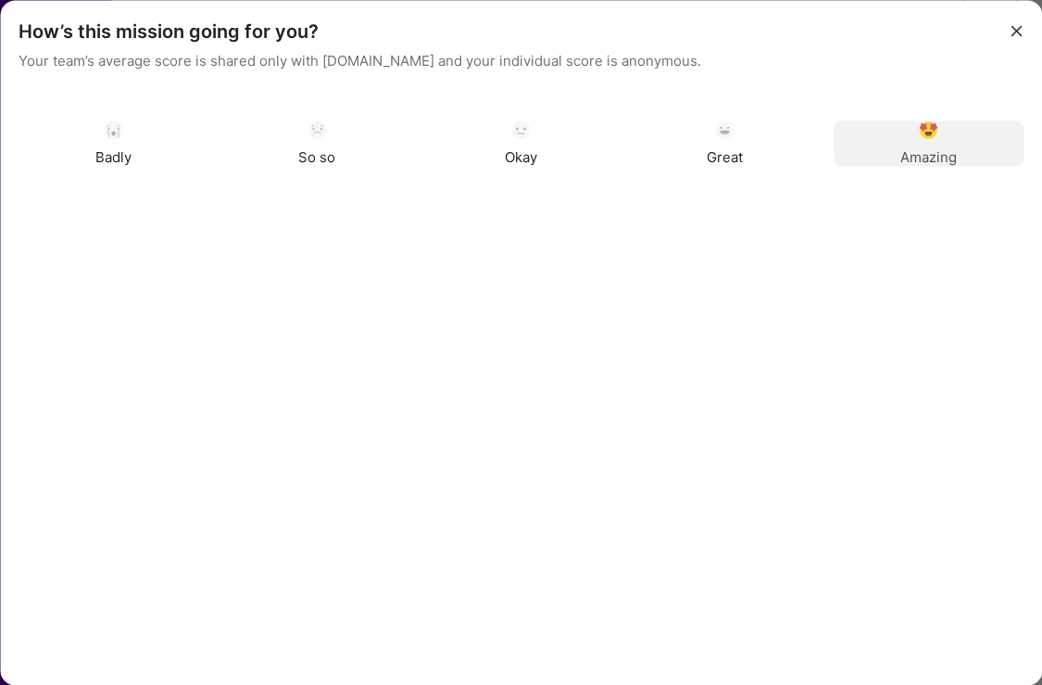
click at [935, 133] on img "modal" at bounding box center [929, 129] width 19 height 19
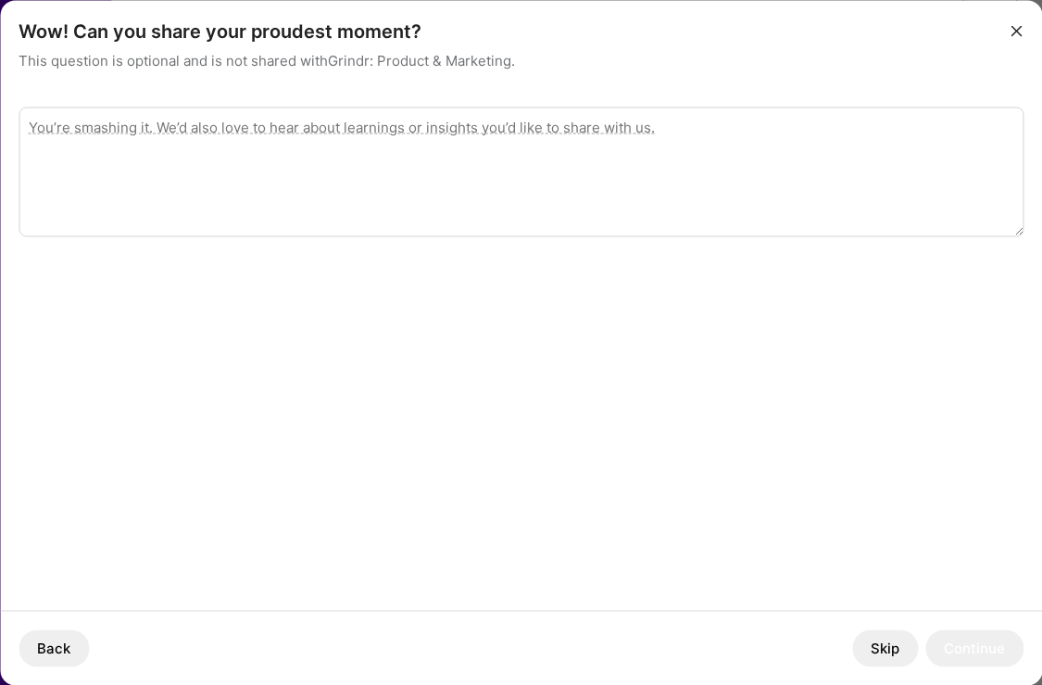
click at [360, 179] on textarea "modal" at bounding box center [521, 172] width 1005 height 130
click at [886, 650] on button "Skip" at bounding box center [885, 647] width 66 height 37
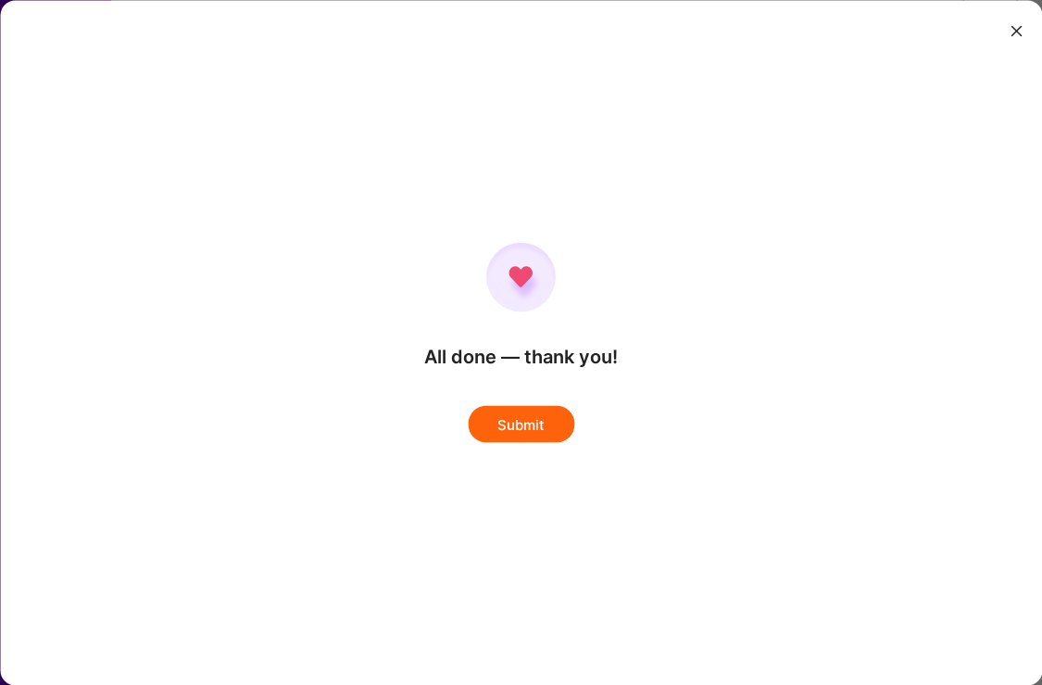
click at [516, 406] on button "Submit" at bounding box center [521, 424] width 107 height 37
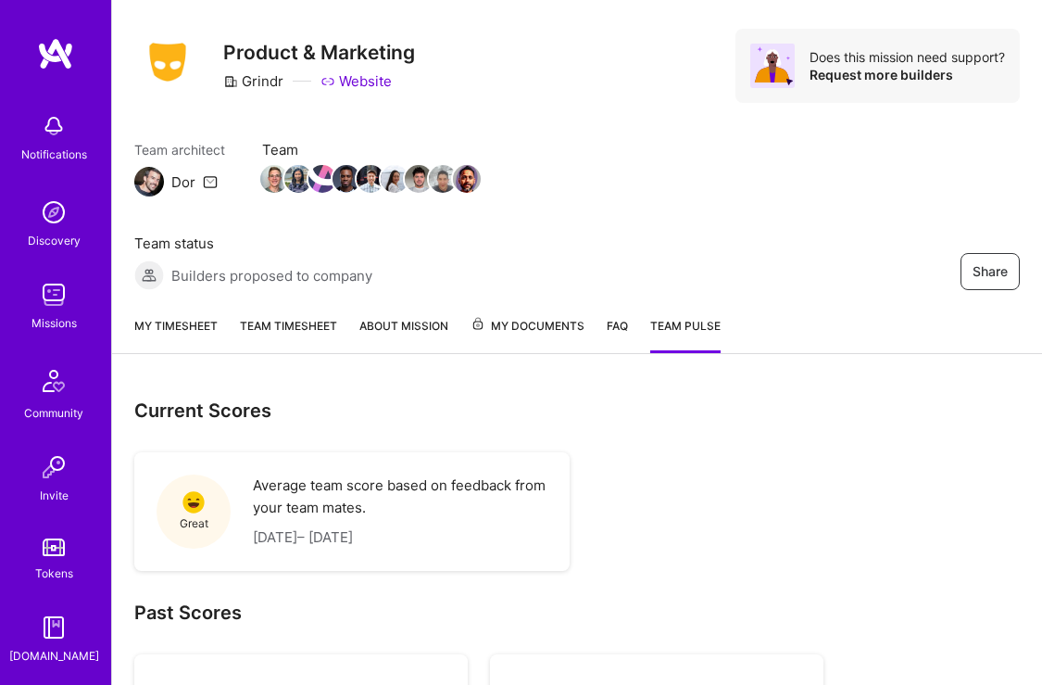
scroll to position [9, 0]
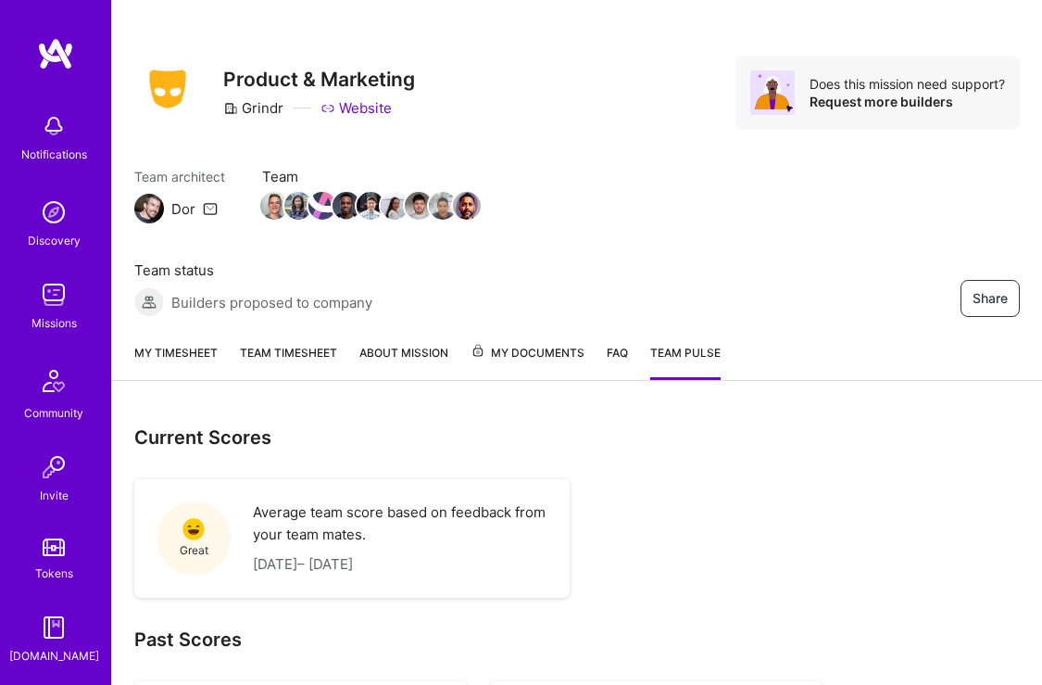
click at [615, 354] on link "FAQ" at bounding box center [617, 361] width 21 height 37
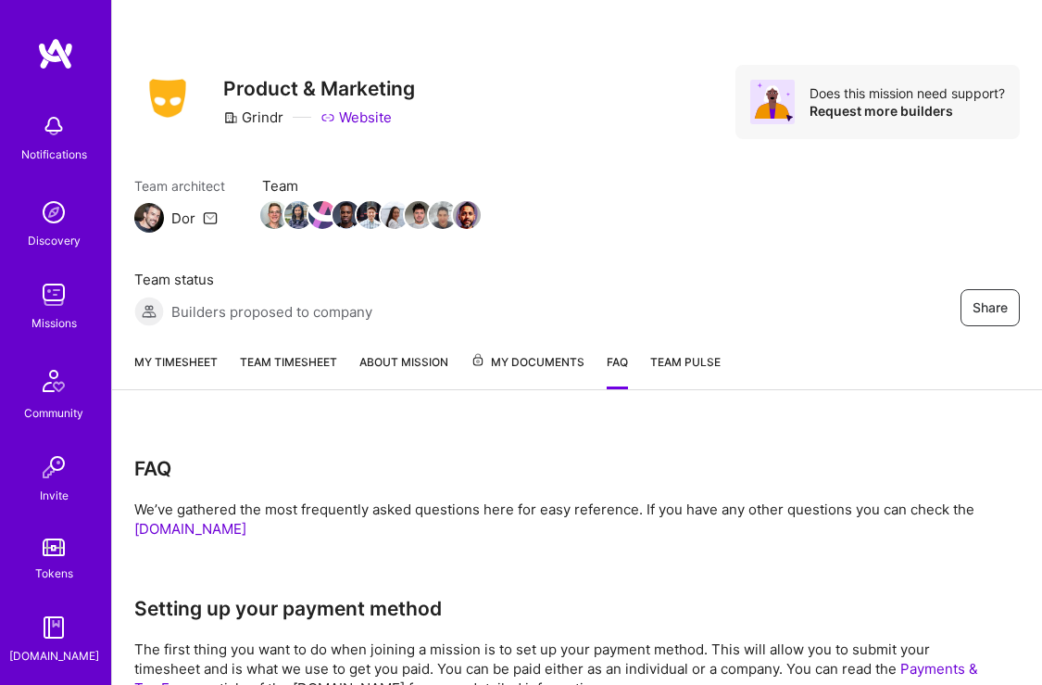
click at [408, 356] on link "About Mission" at bounding box center [404, 370] width 89 height 37
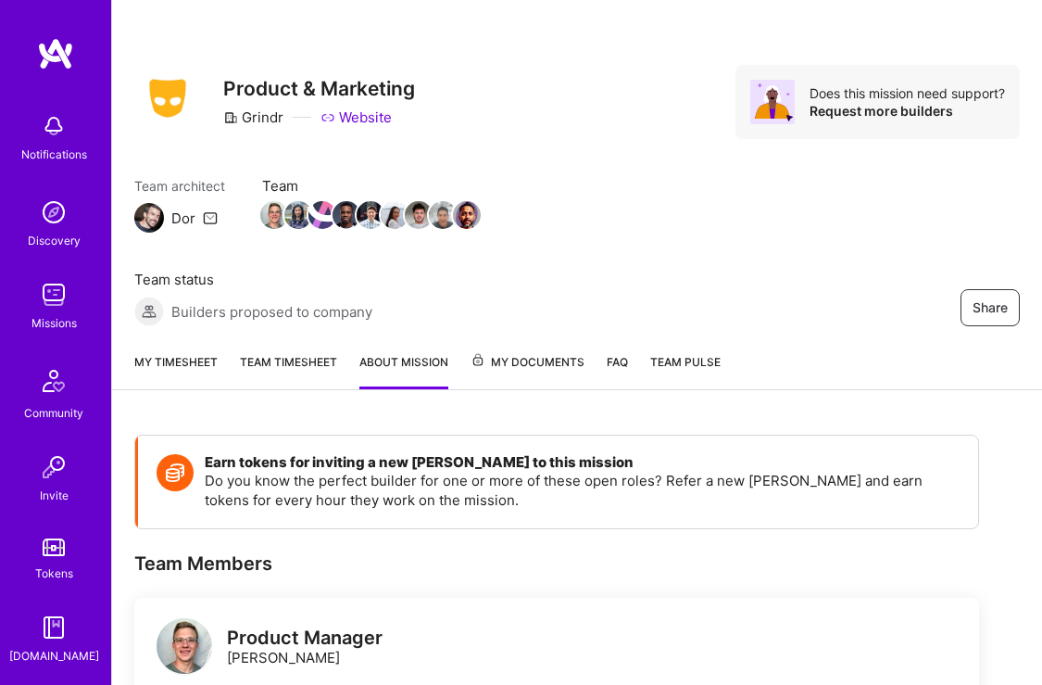
click at [180, 361] on link "My timesheet" at bounding box center [175, 370] width 83 height 37
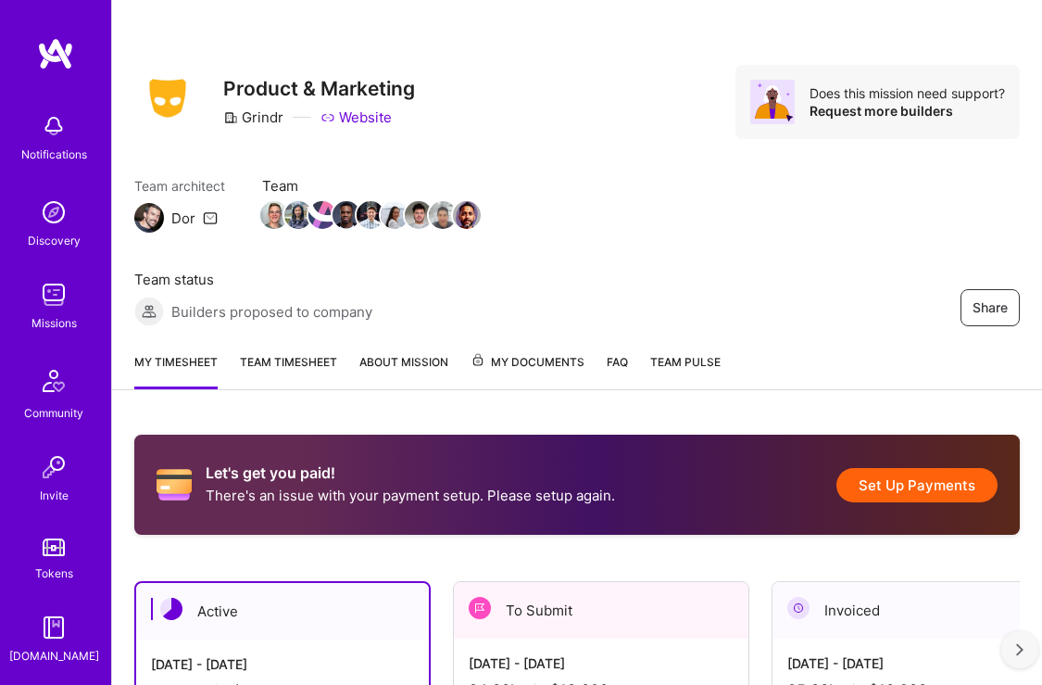
click at [898, 488] on button "Set Up Payments" at bounding box center [917, 485] width 161 height 34
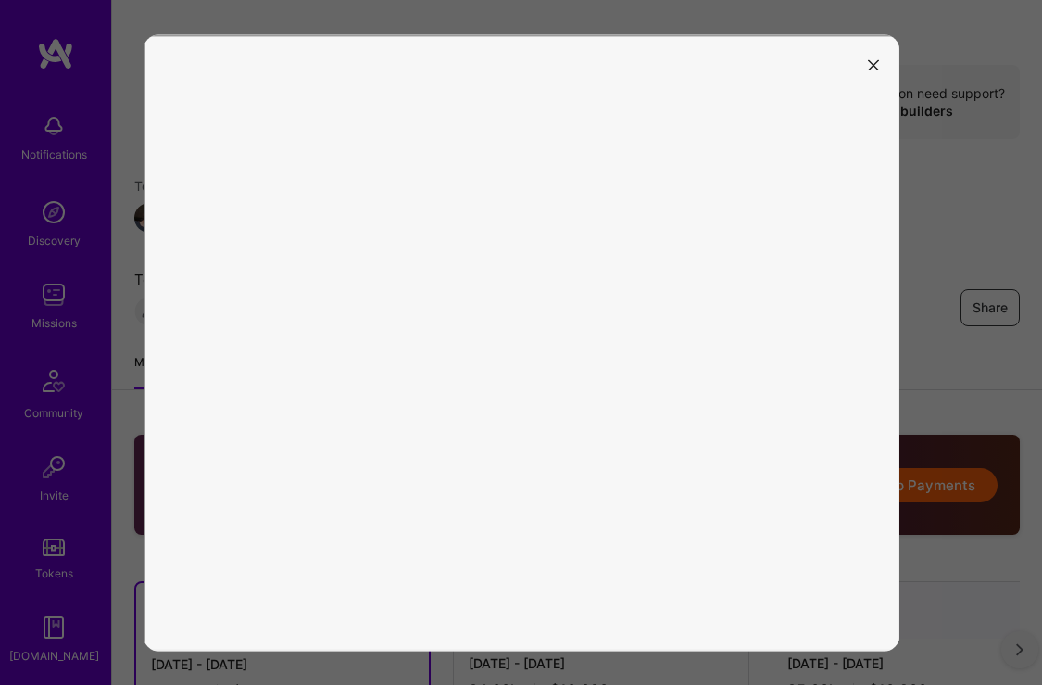
click at [873, 60] on icon "modal" at bounding box center [873, 65] width 11 height 11
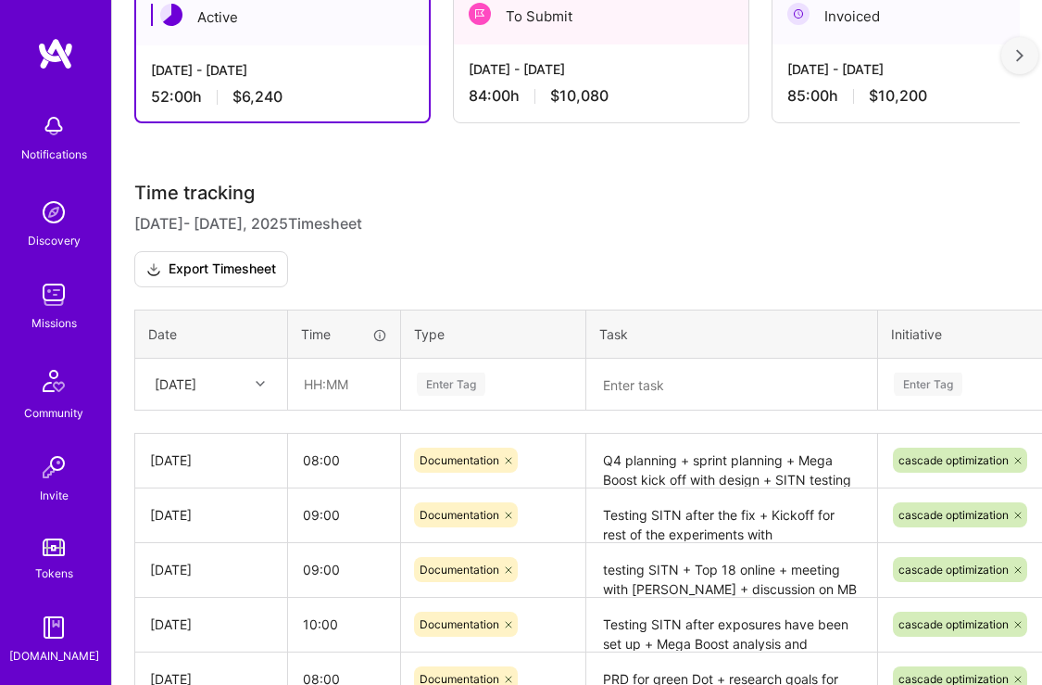
scroll to position [595, 0]
